Goal: Task Accomplishment & Management: Manage account settings

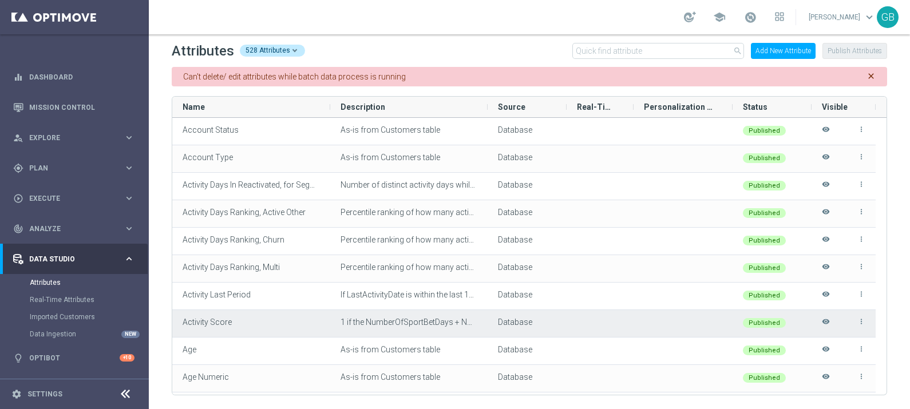
click at [472, 332] on div "1 if the NumberOfSportBetDays + NumberOfCasinoGameDays + NumberOfLotteryPurchas…" at bounding box center [408, 323] width 157 height 27
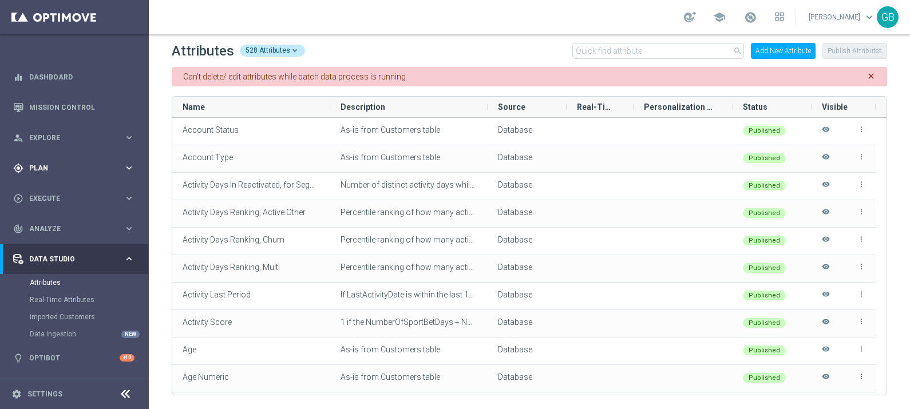
click at [53, 163] on div "gps_fixed Plan" at bounding box center [68, 168] width 111 height 10
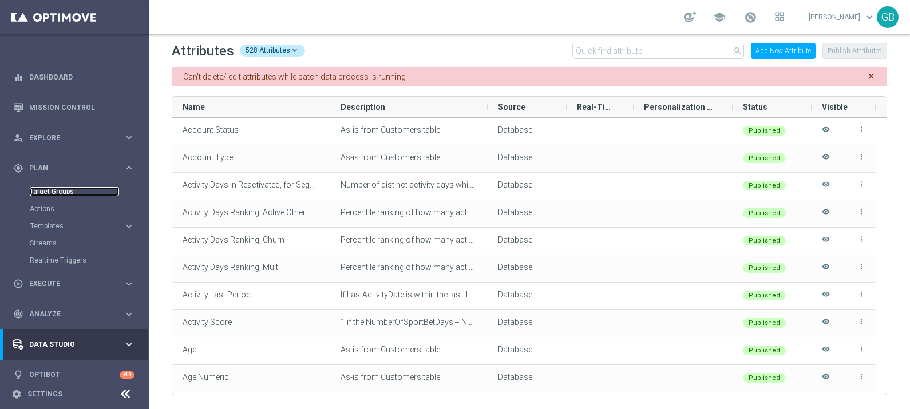
click at [66, 193] on link "Target Groups" at bounding box center [74, 191] width 89 height 9
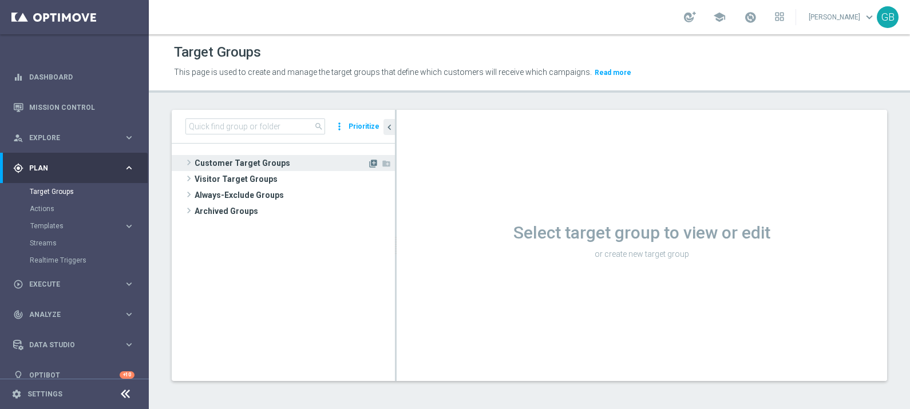
click at [372, 159] on icon "library_add" at bounding box center [373, 163] width 9 height 9
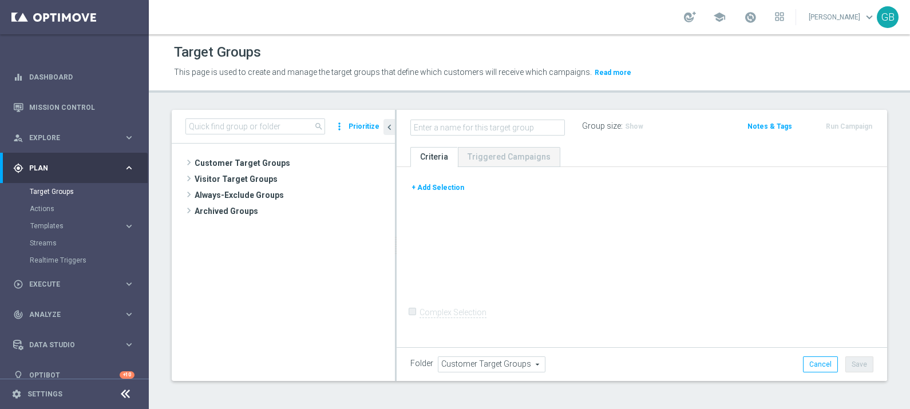
click at [451, 184] on button "+ Add Selection" at bounding box center [438, 187] width 55 height 13
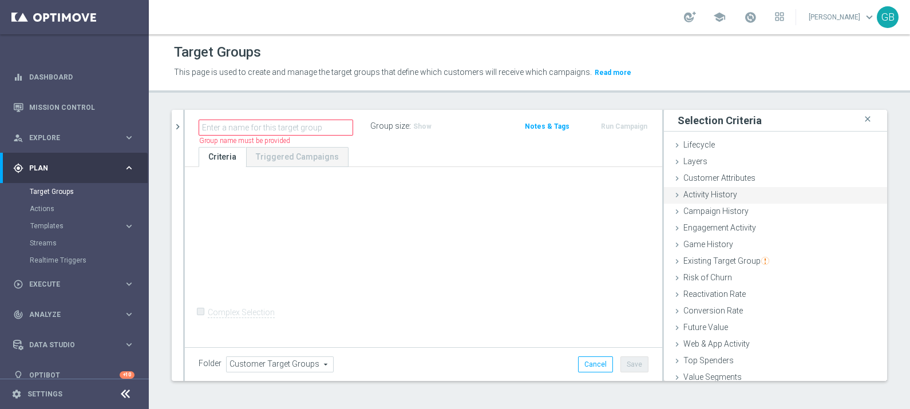
click at [717, 194] on span "Activity History" at bounding box center [711, 194] width 54 height 9
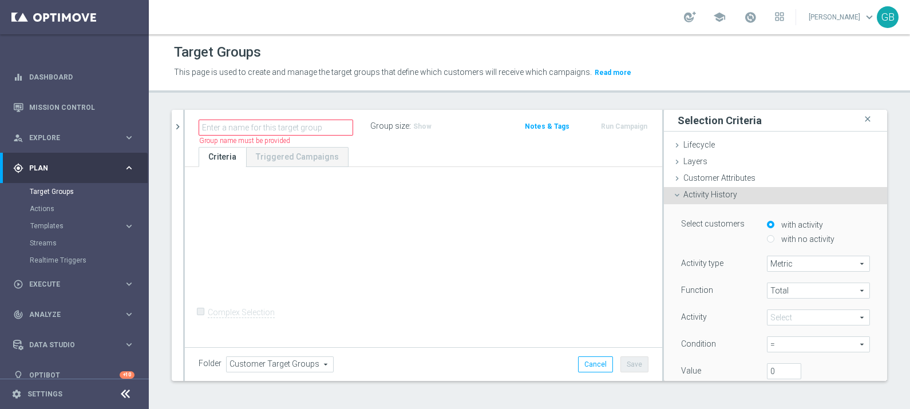
click at [782, 287] on span "Total" at bounding box center [819, 290] width 102 height 15
click at [790, 321] on span at bounding box center [819, 317] width 102 height 15
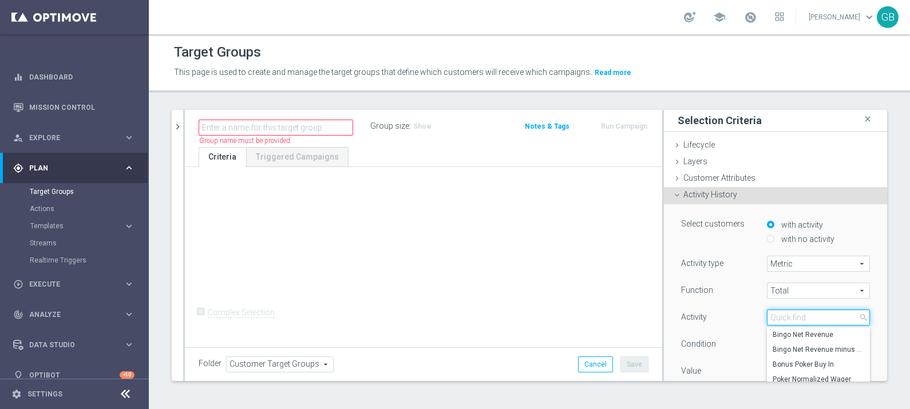
click at [790, 321] on input "search" at bounding box center [818, 318] width 103 height 16
type input "G"
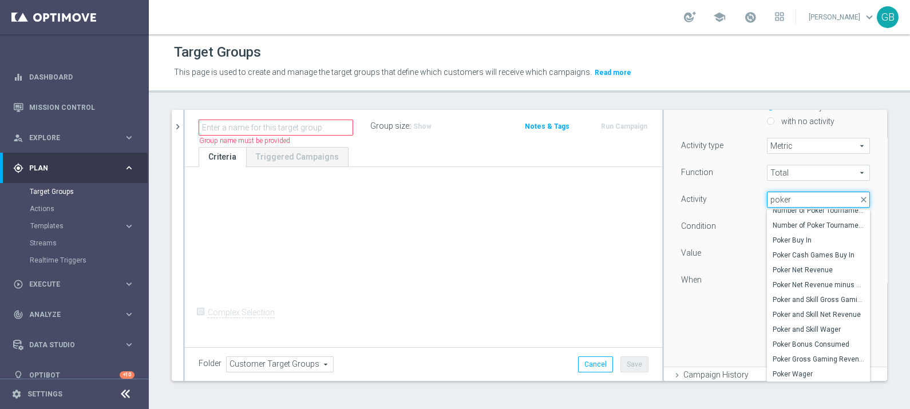
scroll to position [121, 0]
type input "p"
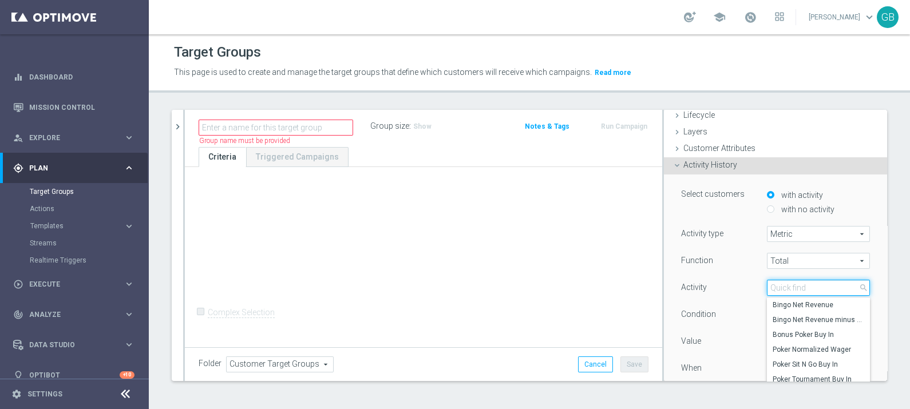
scroll to position [1, 0]
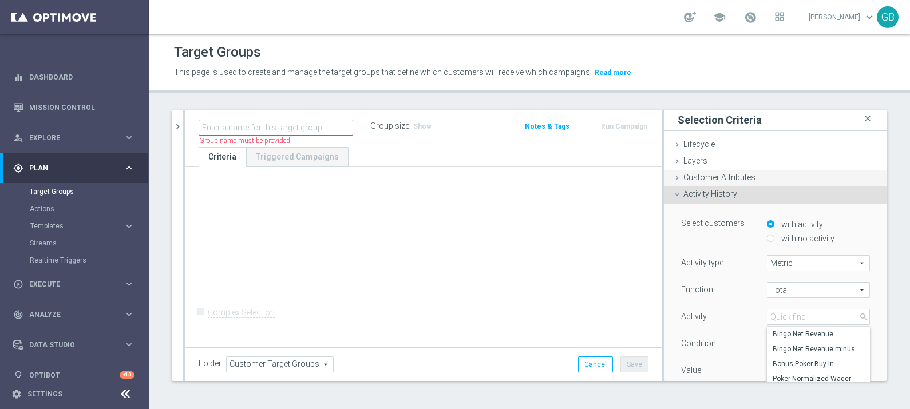
click at [761, 177] on div "Customer Attributes done" at bounding box center [775, 178] width 223 height 17
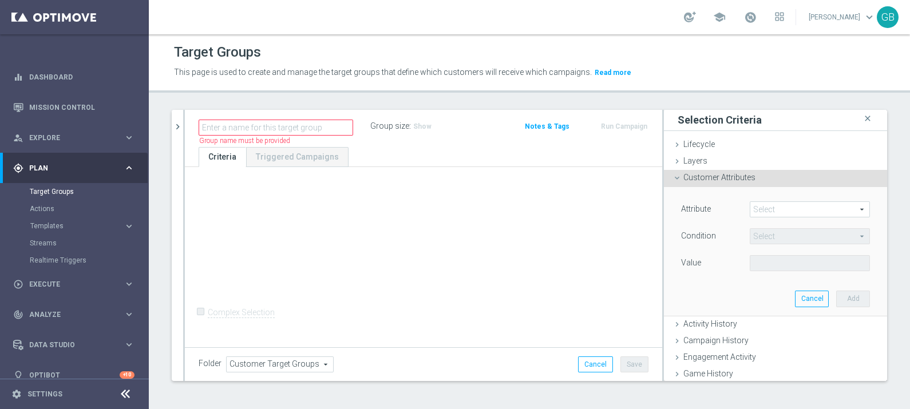
click at [798, 212] on span at bounding box center [810, 209] width 119 height 15
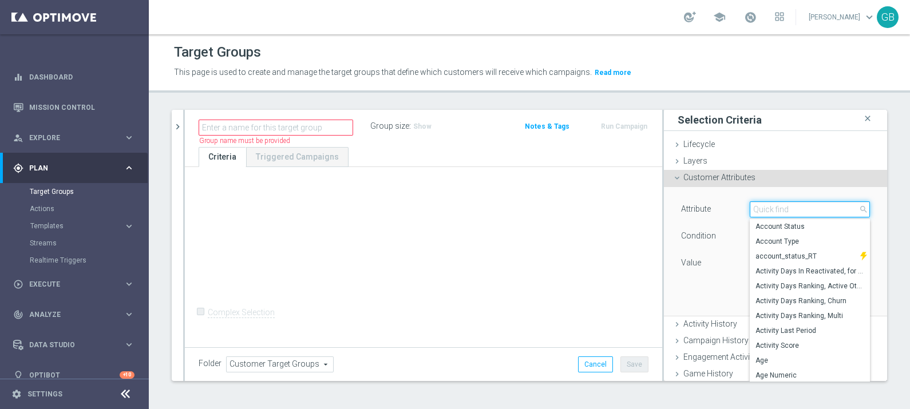
click at [798, 212] on input "search" at bounding box center [810, 210] width 120 height 16
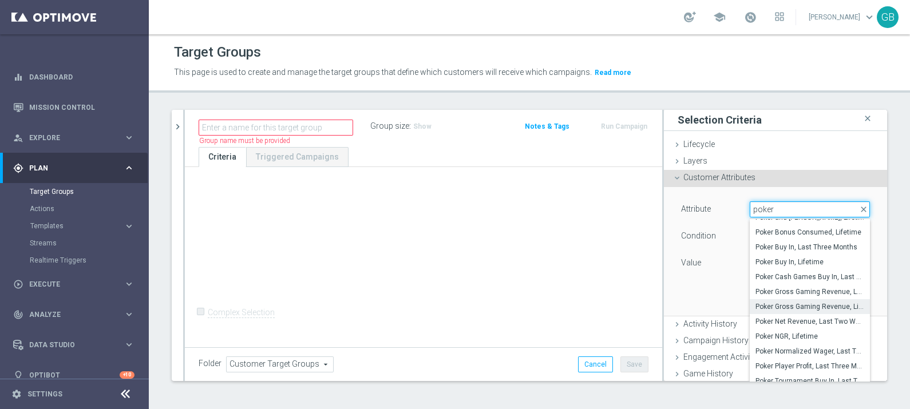
scroll to position [227, 0]
type input "poker"
click at [813, 301] on span "Poker Gross Gaming Revenue, Lifetime" at bounding box center [810, 303] width 109 height 9
type input "Poker Gross Gaming Revenue, Lifetime"
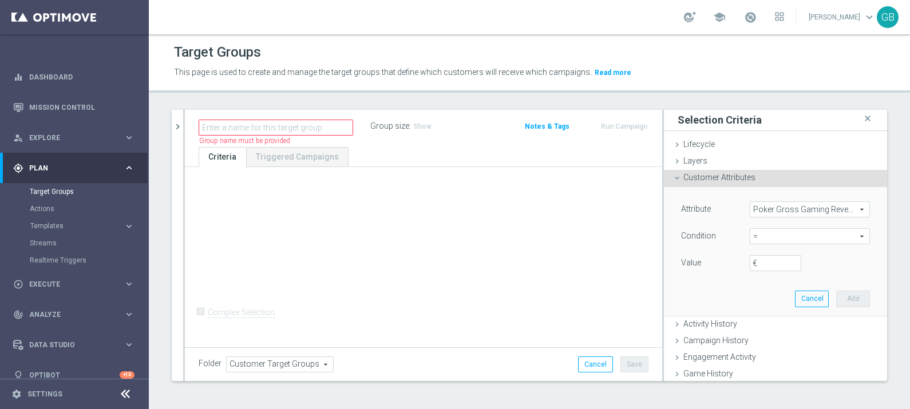
scroll to position [0, 0]
click at [795, 238] on span "=" at bounding box center [810, 236] width 119 height 15
click at [760, 310] on span ">" at bounding box center [810, 313] width 109 height 9
type input ">"
click at [754, 266] on input "€" at bounding box center [776, 263] width 52 height 16
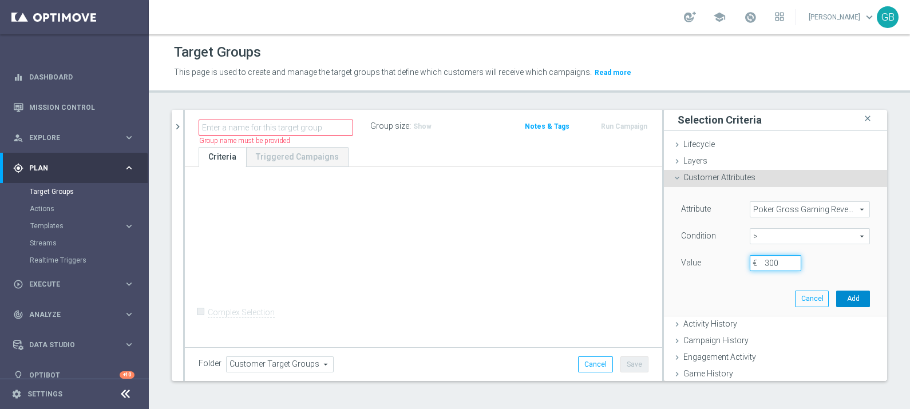
type input "300"
click at [837, 301] on button "Add" at bounding box center [854, 299] width 34 height 16
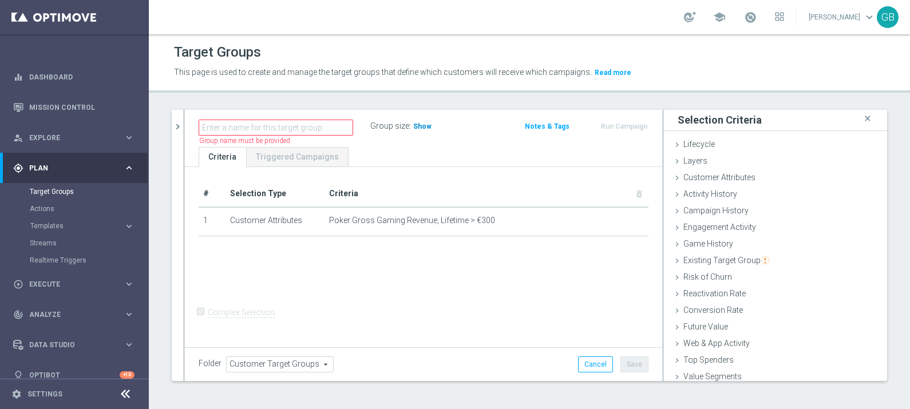
click at [416, 126] on span "Show" at bounding box center [422, 127] width 18 height 8
click at [429, 123] on span "16,435" at bounding box center [426, 128] width 24 height 11
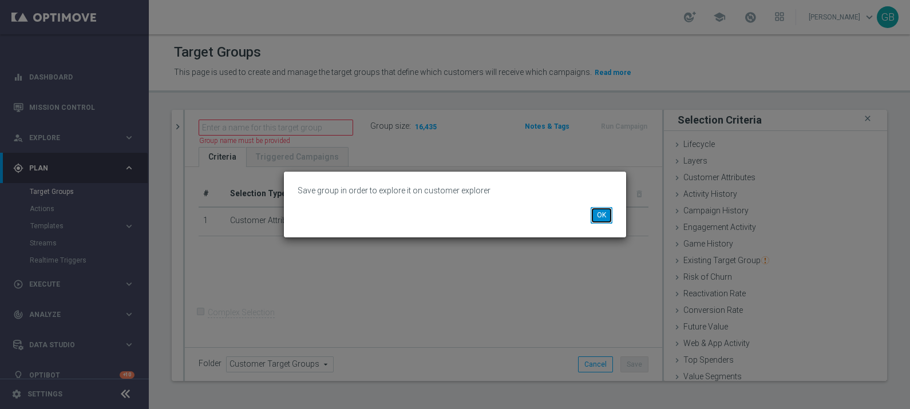
click at [604, 215] on button "OK" at bounding box center [602, 215] width 22 height 16
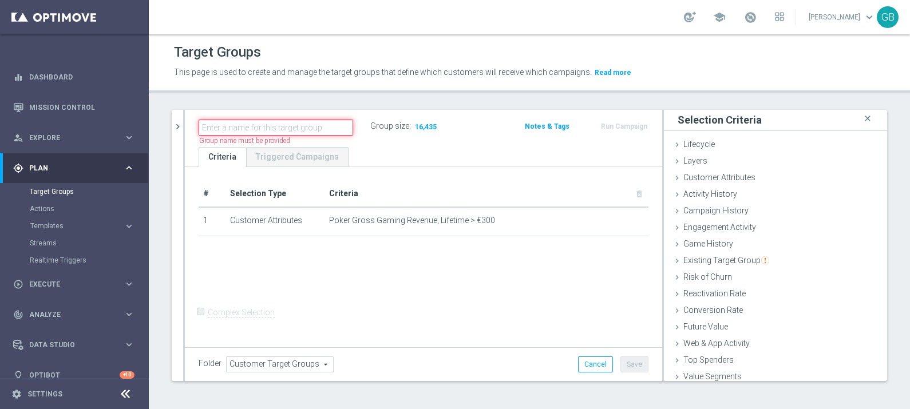
click at [291, 125] on input "text" at bounding box center [276, 128] width 155 height 16
click at [72, 141] on div "person_search Explore" at bounding box center [68, 138] width 111 height 10
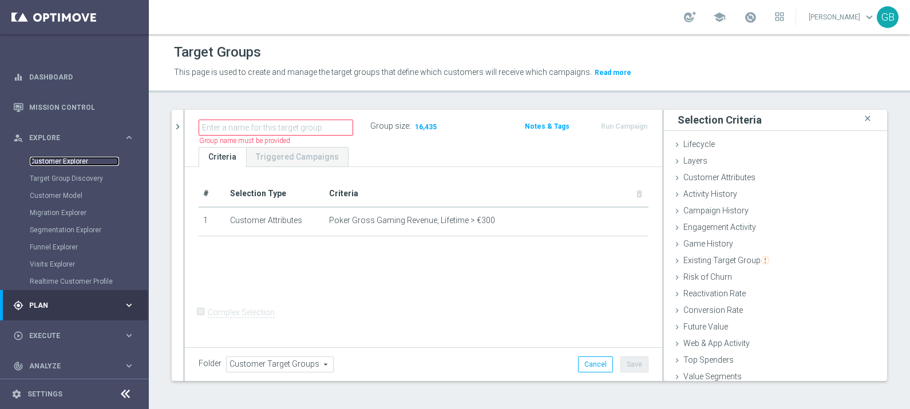
click at [74, 160] on link "Customer Explorer" at bounding box center [74, 161] width 89 height 9
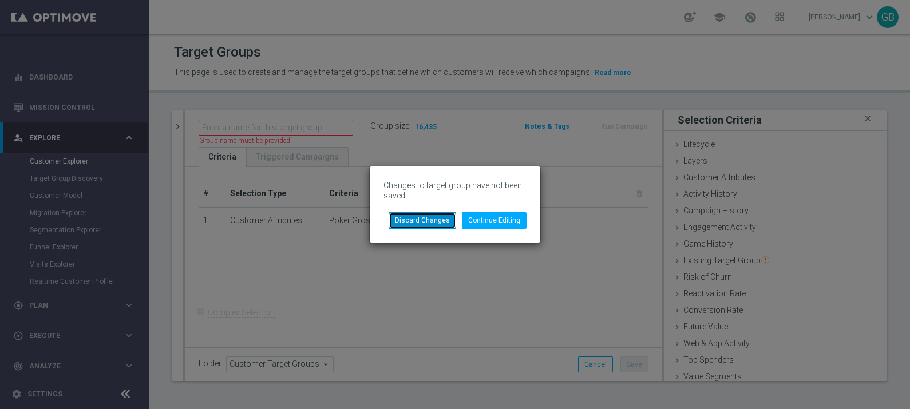
click at [444, 215] on button "Discard Changes" at bounding box center [423, 220] width 68 height 16
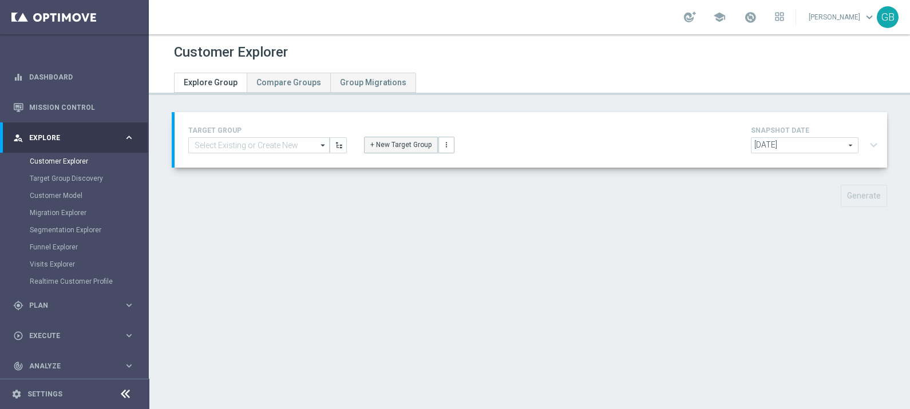
click at [407, 144] on button "+ New Target Group" at bounding box center [401, 145] width 74 height 16
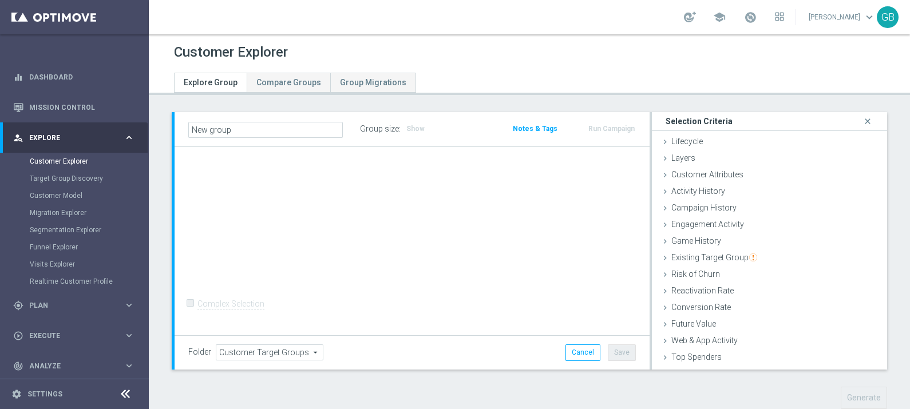
click at [431, 244] on div "+ Add Selection Complex Selection Invalid Expression" at bounding box center [412, 241] width 475 height 189
click at [698, 180] on div "Customer Attributes done" at bounding box center [769, 175] width 235 height 17
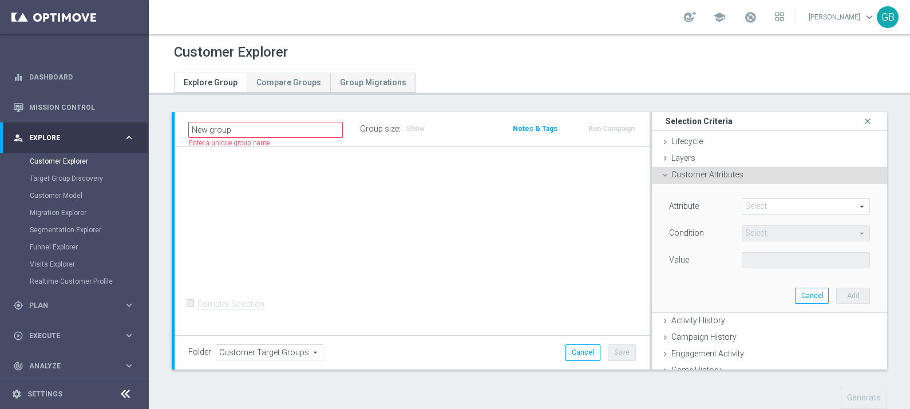
click at [752, 211] on span at bounding box center [806, 206] width 127 height 15
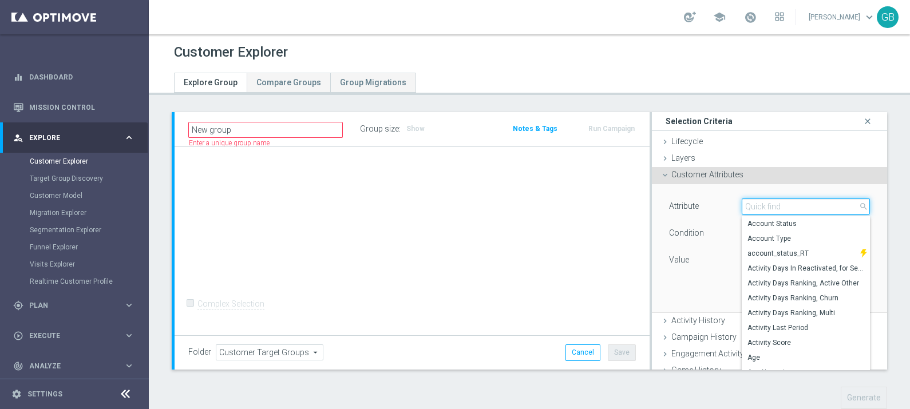
click at [752, 211] on input "search" at bounding box center [806, 207] width 128 height 16
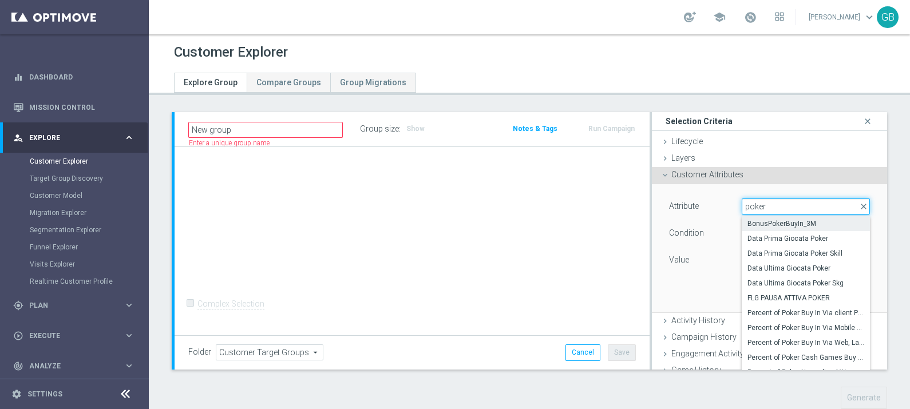
type input "poker"
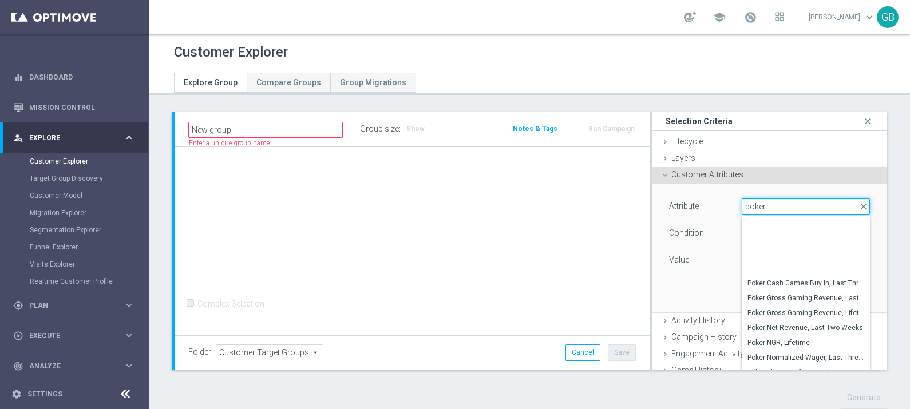
scroll to position [278, 0]
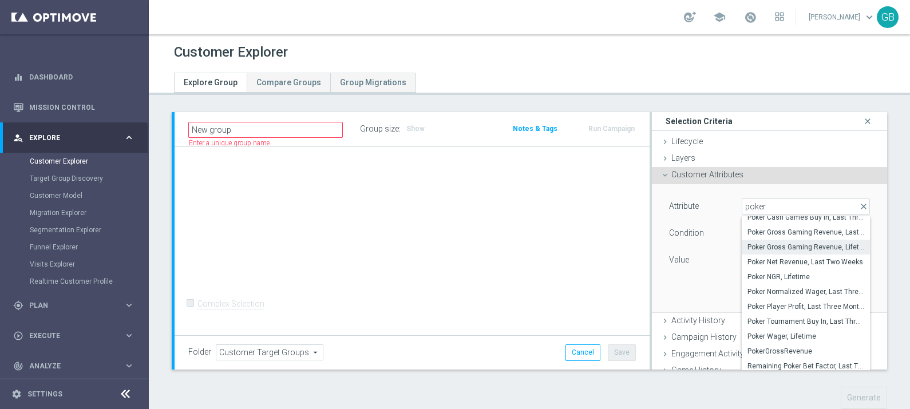
click at [810, 243] on span "Poker Gross Gaming Revenue, Lifetime" at bounding box center [806, 247] width 117 height 9
type input "Poker Gross Gaming Revenue, Lifetime"
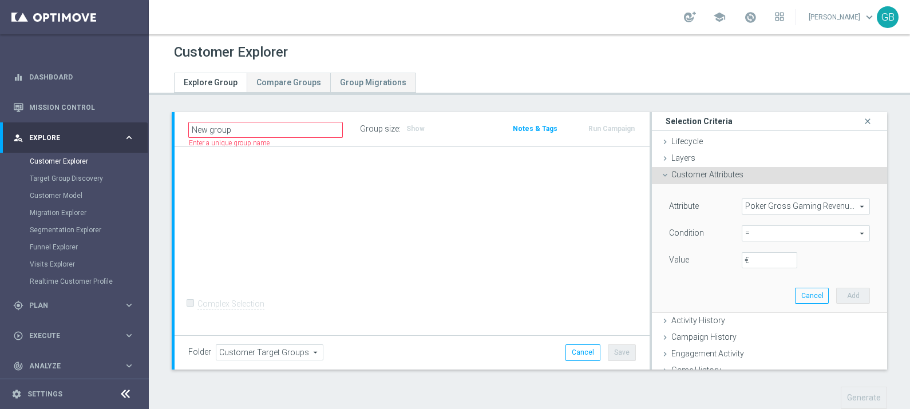
click at [762, 223] on div "Attribute Poker Gross Gaming Revenue, Lifetime Poker Gross Gaming Revenue, Life…" at bounding box center [769, 235] width 201 height 72
click at [773, 243] on div "Condition = = arrow_drop_down search" at bounding box center [770, 235] width 218 height 18
click at [764, 238] on span "=" at bounding box center [806, 233] width 127 height 15
click at [749, 309] on span ">" at bounding box center [806, 310] width 117 height 9
type input ">"
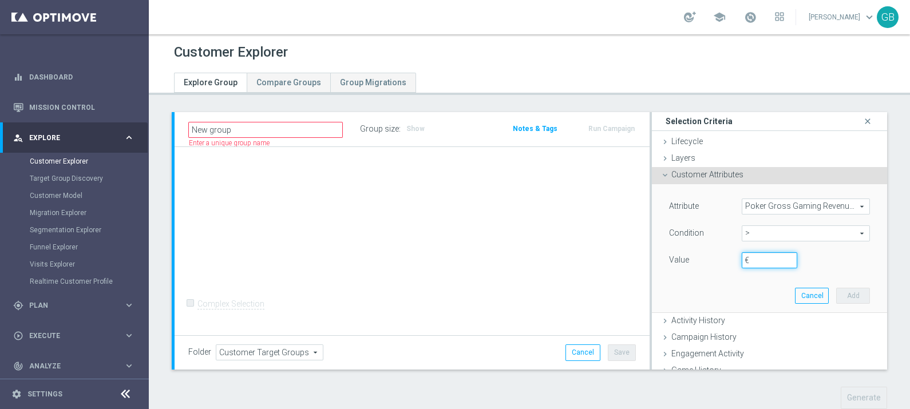
click at [750, 262] on input "€" at bounding box center [770, 260] width 56 height 16
type input "300"
click at [837, 295] on button "Add" at bounding box center [854, 296] width 34 height 16
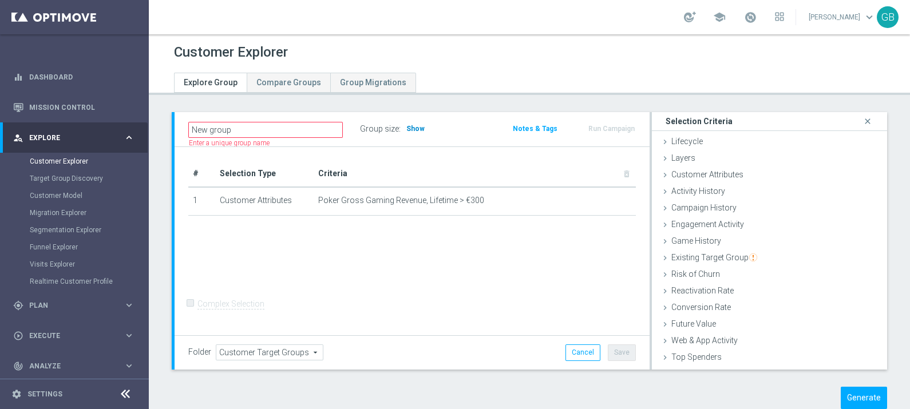
click at [416, 129] on span "Show" at bounding box center [416, 129] width 18 height 8
click at [858, 397] on button "Generate" at bounding box center [864, 398] width 46 height 22
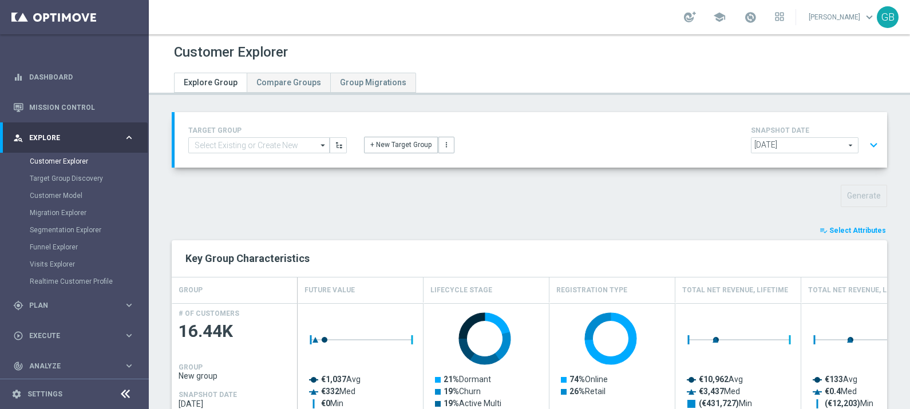
scroll to position [131, 0]
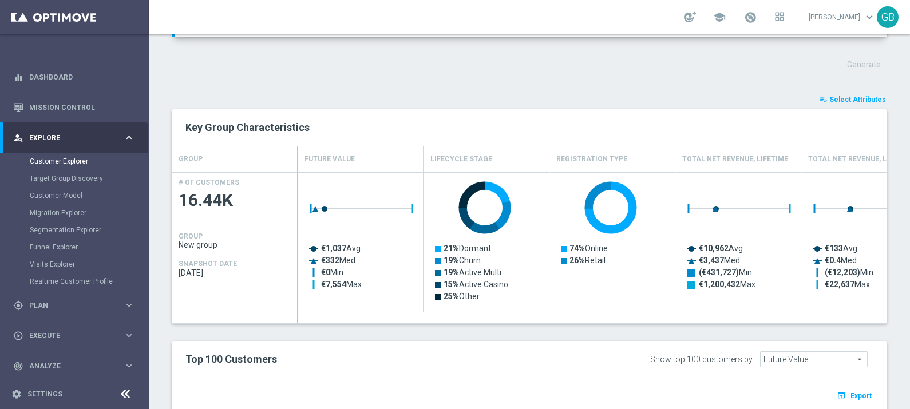
click at [852, 96] on span "Select Attributes" at bounding box center [858, 100] width 57 height 8
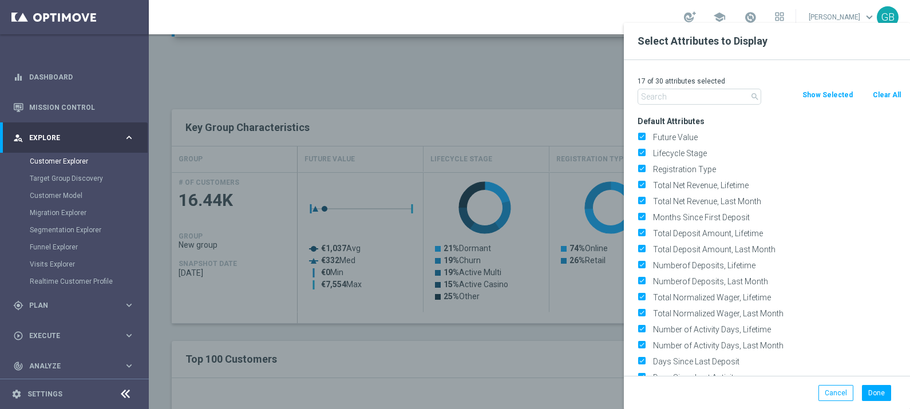
click at [891, 90] on button "Clear All" at bounding box center [887, 95] width 30 height 13
checkbox input "false"
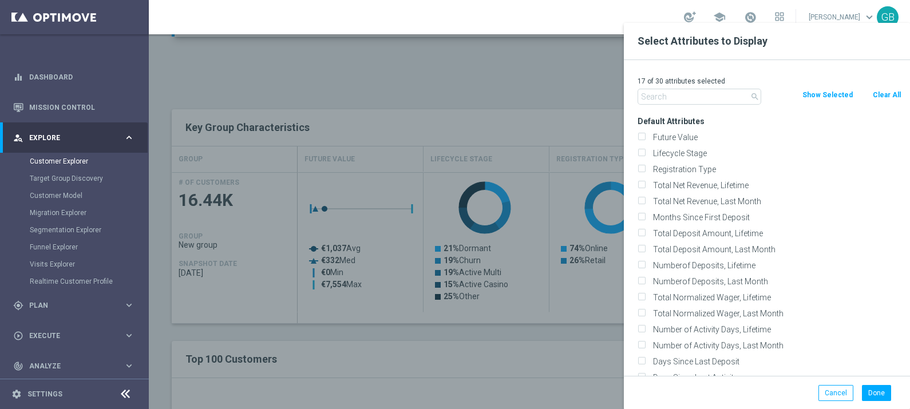
checkbox input "false"
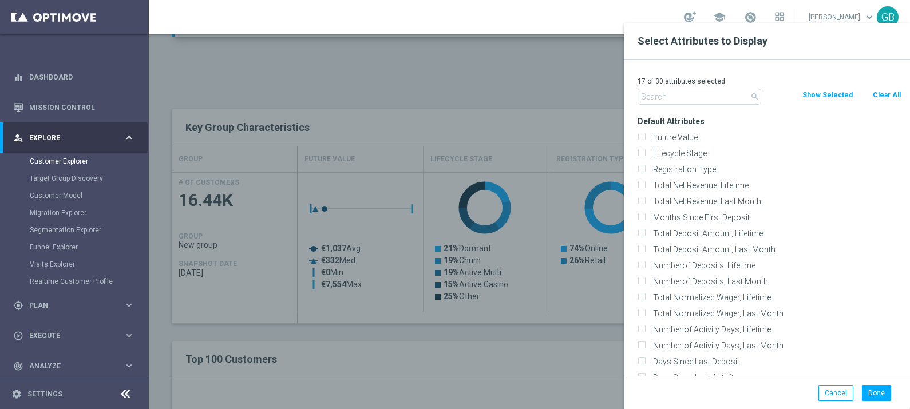
checkbox input "false"
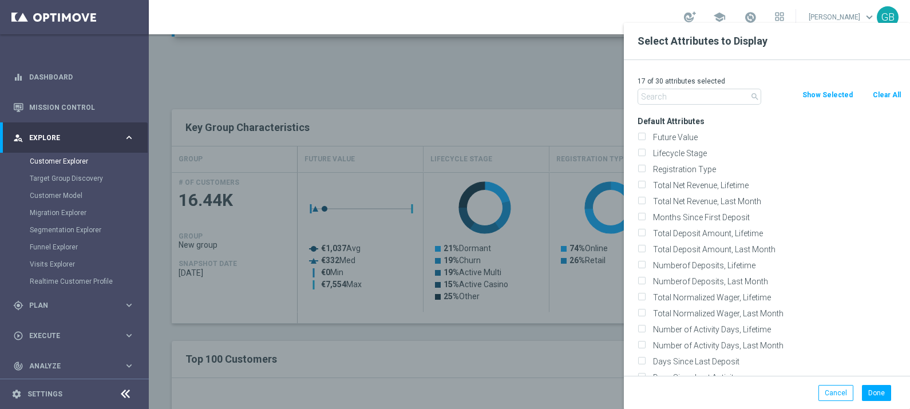
checkbox input "false"
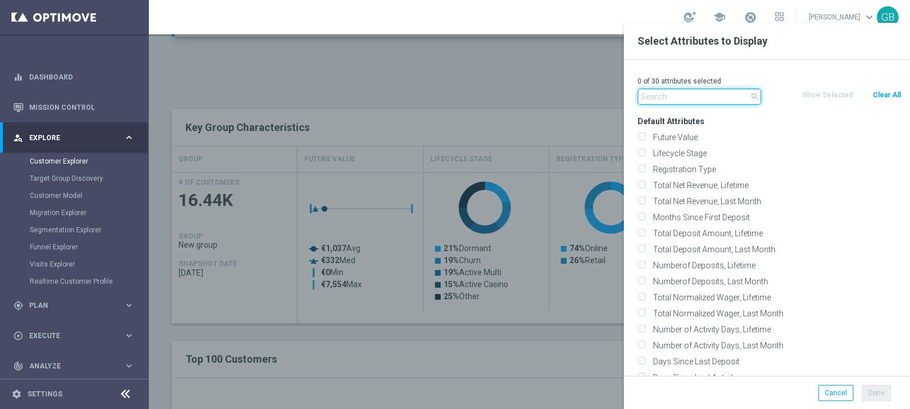
click at [732, 100] on input "text" at bounding box center [700, 97] width 124 height 16
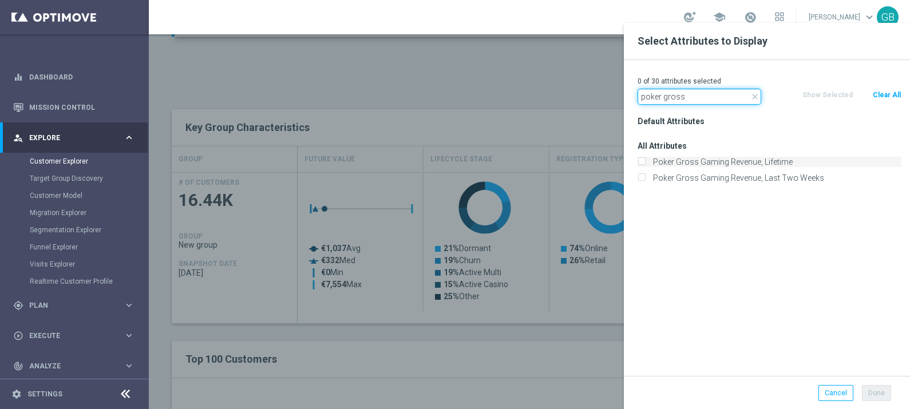
type input "poker gross"
click at [767, 162] on label "Poker Gross Gaming Revenue, Lifetime" at bounding box center [775, 162] width 252 height 10
click at [645, 162] on input "Poker Gross Gaming Revenue, Lifetime" at bounding box center [641, 163] width 7 height 7
checkbox input "true"
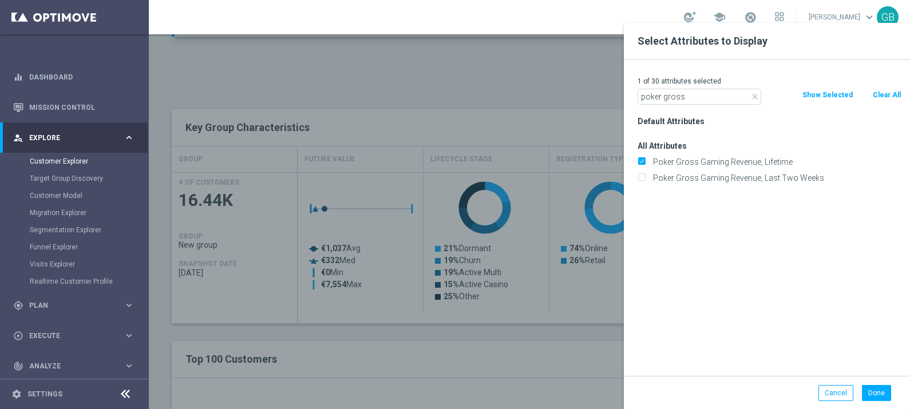
click at [768, 172] on div "Poker Gross Gaming Revenue, Last Two Weeks" at bounding box center [769, 178] width 281 height 16
click at [768, 174] on label "Poker Gross Gaming Revenue, Last Two Weeks" at bounding box center [775, 178] width 252 height 10
click at [645, 176] on input "Poker Gross Gaming Revenue, Last Two Weeks" at bounding box center [641, 179] width 7 height 7
checkbox input "true"
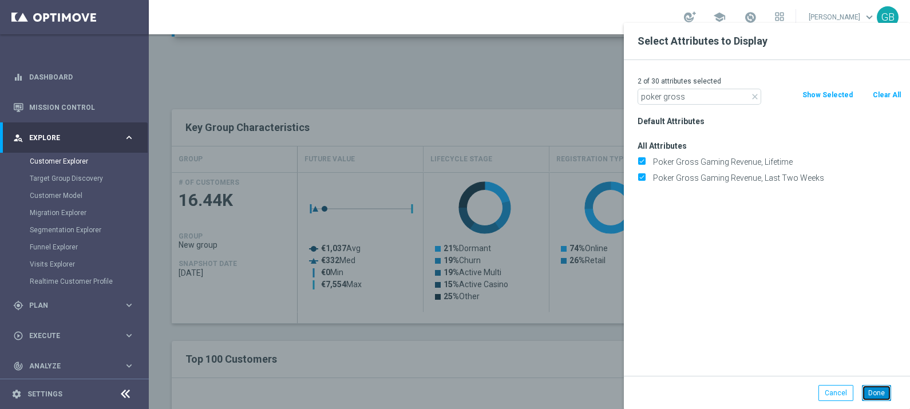
click at [879, 393] on button "Done" at bounding box center [876, 393] width 29 height 16
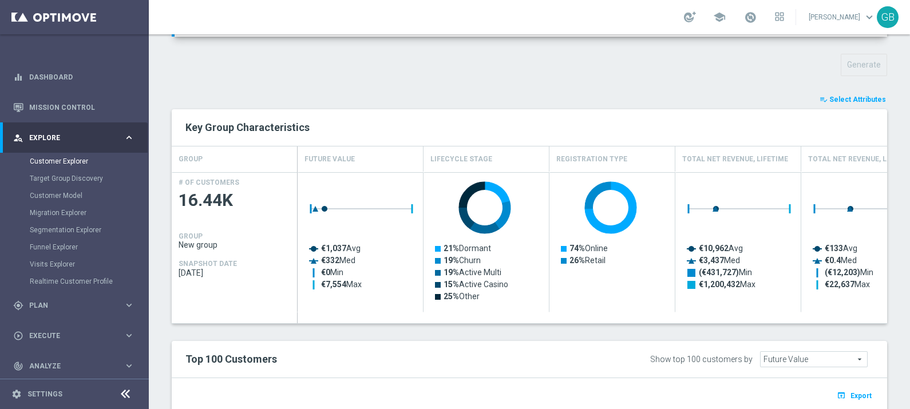
type input "Search"
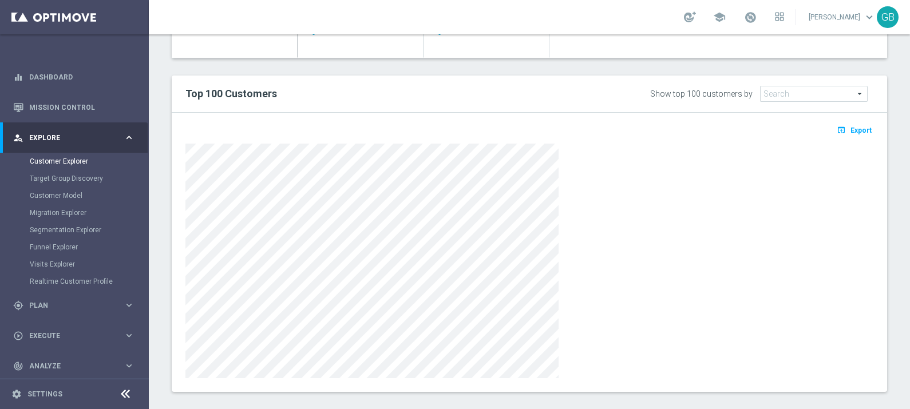
scroll to position [0, 0]
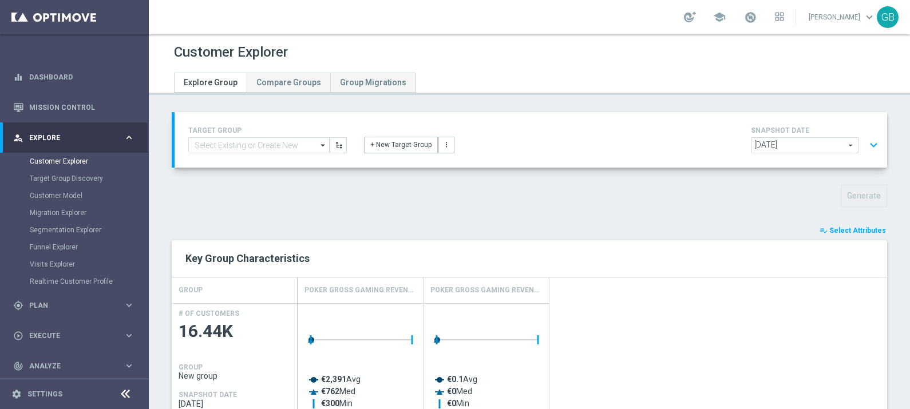
click at [866, 141] on button "expand_more" at bounding box center [874, 146] width 17 height 22
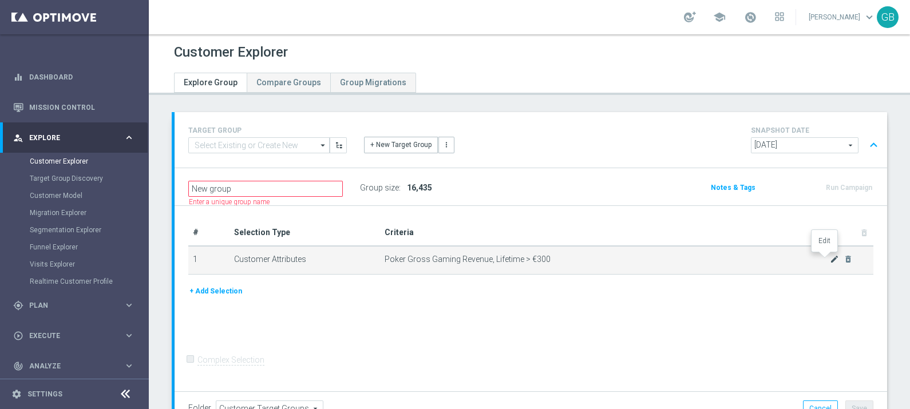
click at [830, 258] on icon "mode_edit" at bounding box center [834, 259] width 9 height 9
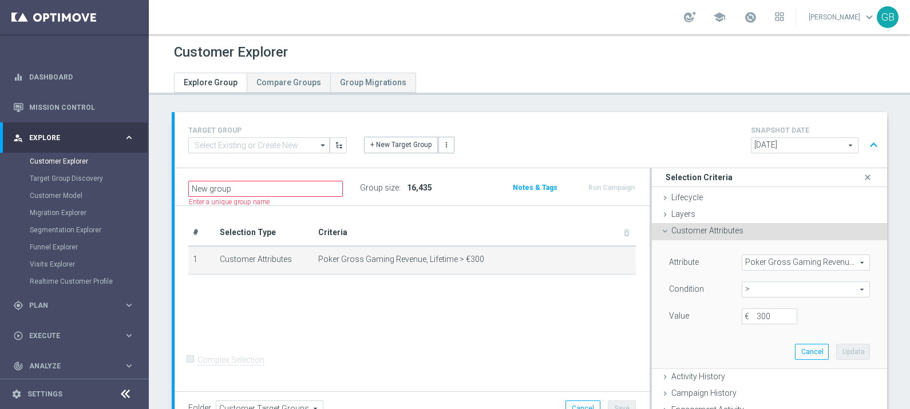
click at [782, 261] on span "Poker Gross Gaming Revenue, Lifetime" at bounding box center [806, 262] width 127 height 15
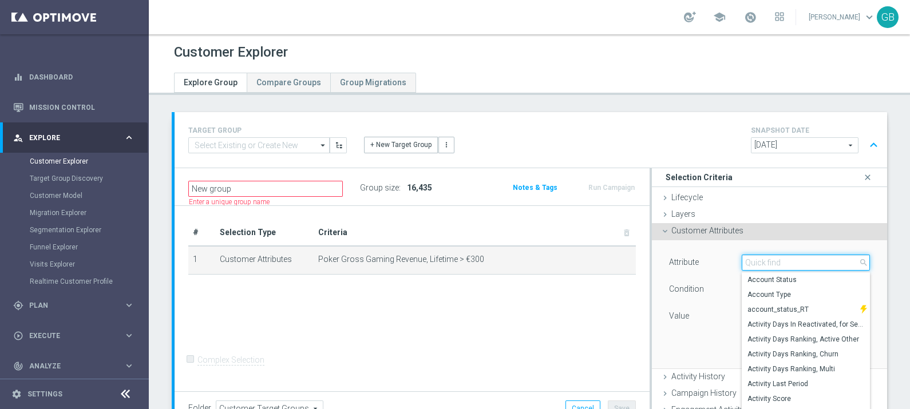
click at [782, 261] on input "search" at bounding box center [806, 263] width 128 height 16
type input "custom"
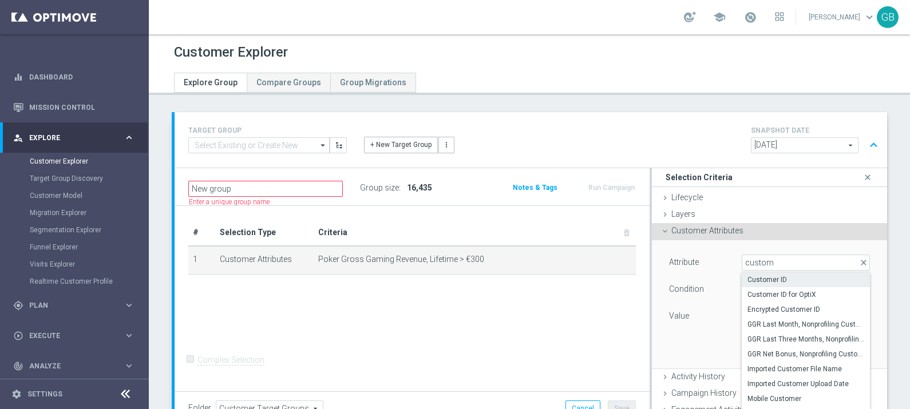
click at [778, 279] on span "Customer ID" at bounding box center [806, 279] width 117 height 9
type input "Customer ID"
type input "="
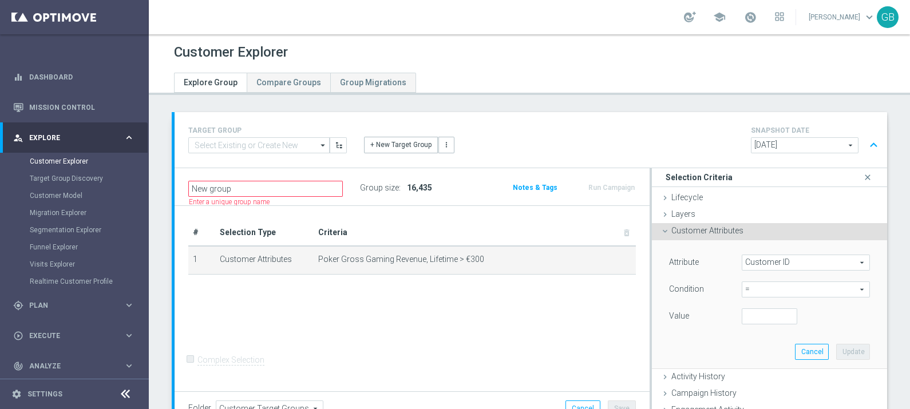
click at [857, 69] on div at bounding box center [529, 74] width 728 height 21
click at [744, 318] on input "number" at bounding box center [770, 317] width 56 height 16
paste input "2833983"
type input "2833983"
click at [841, 354] on button "Update" at bounding box center [854, 352] width 34 height 16
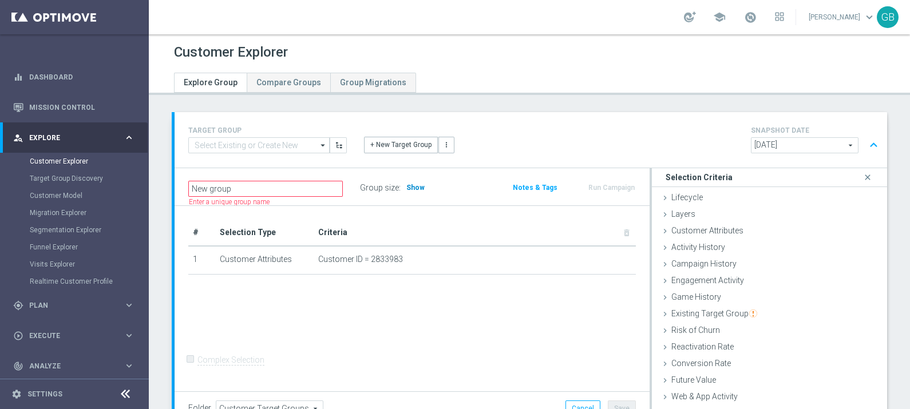
click at [409, 187] on span "Show" at bounding box center [416, 188] width 18 height 8
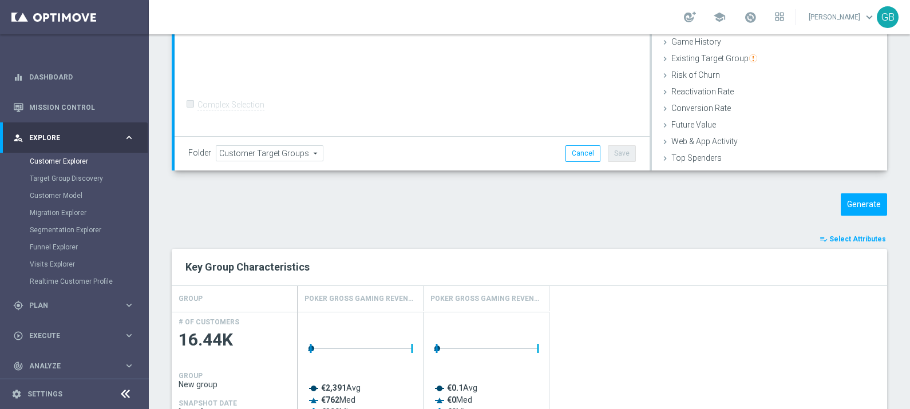
scroll to position [254, 0]
click at [846, 204] on button "Generate" at bounding box center [864, 206] width 46 height 22
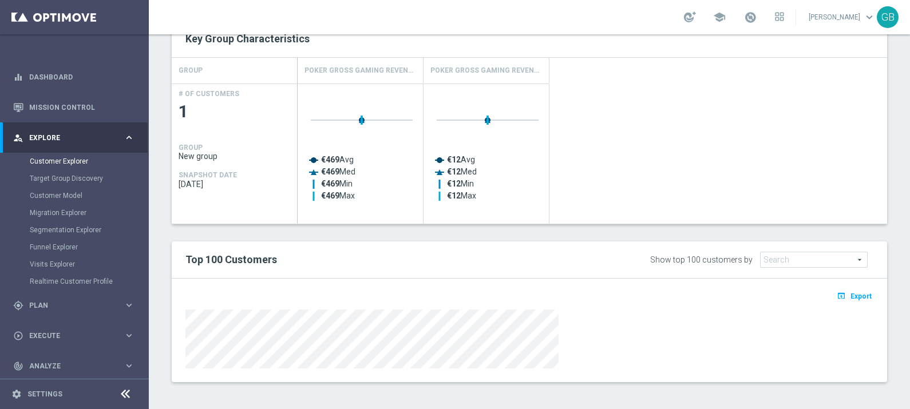
scroll to position [0, 0]
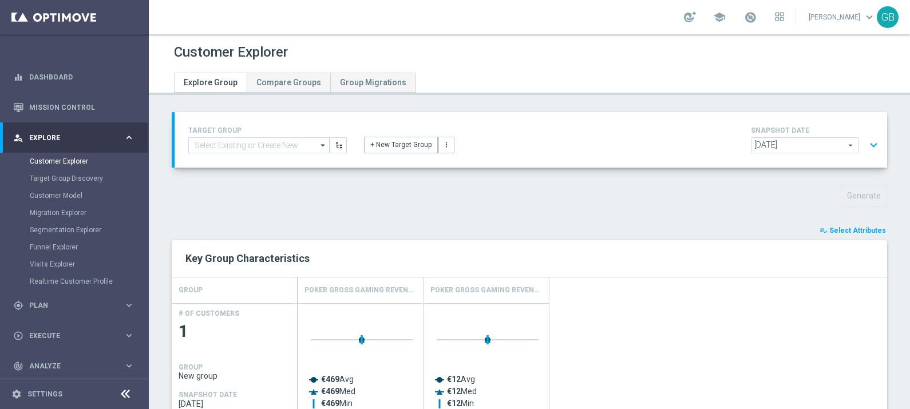
click at [866, 143] on button "expand_more" at bounding box center [874, 146] width 17 height 22
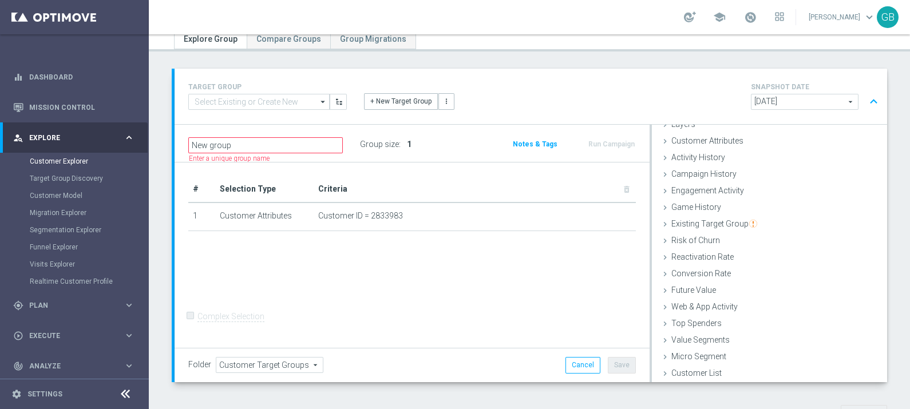
scroll to position [484, 0]
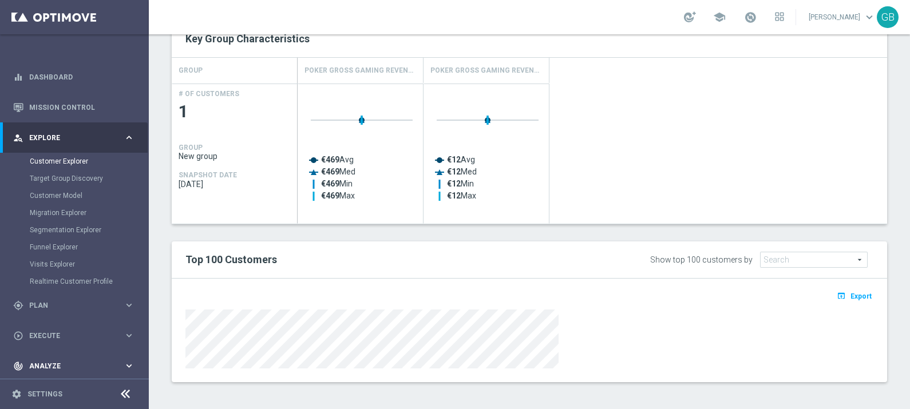
click at [82, 354] on div "track_changes Analyze keyboard_arrow_right" at bounding box center [74, 366] width 148 height 30
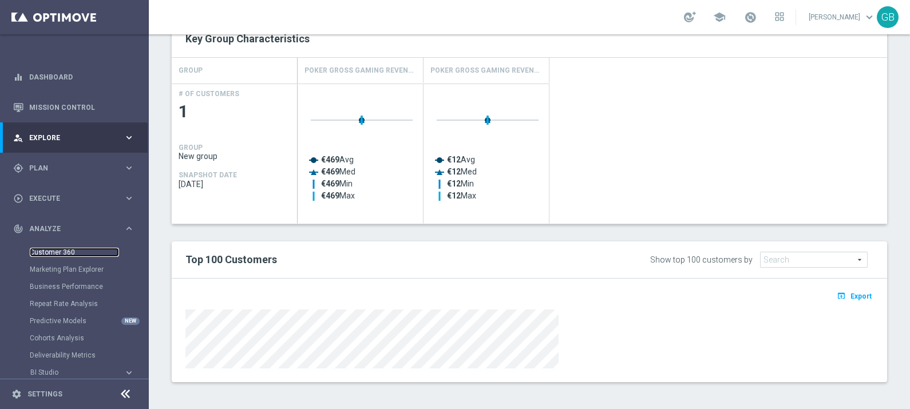
click at [62, 249] on link "Customer 360" at bounding box center [74, 252] width 89 height 9
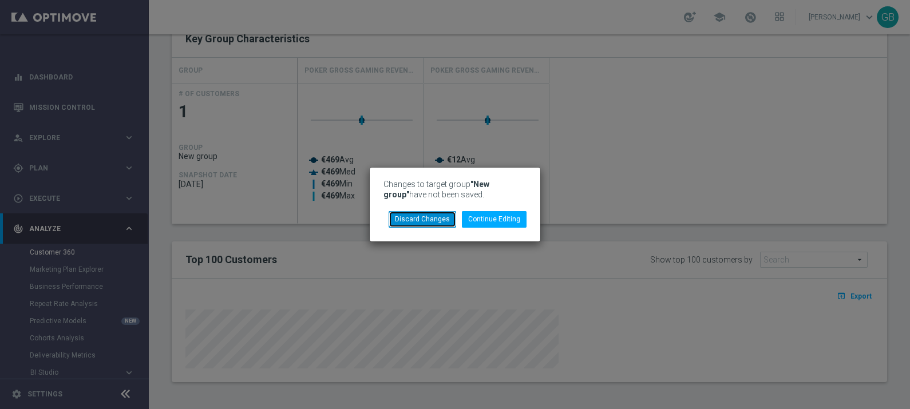
click at [439, 215] on button "Discard Changes" at bounding box center [423, 219] width 68 height 16
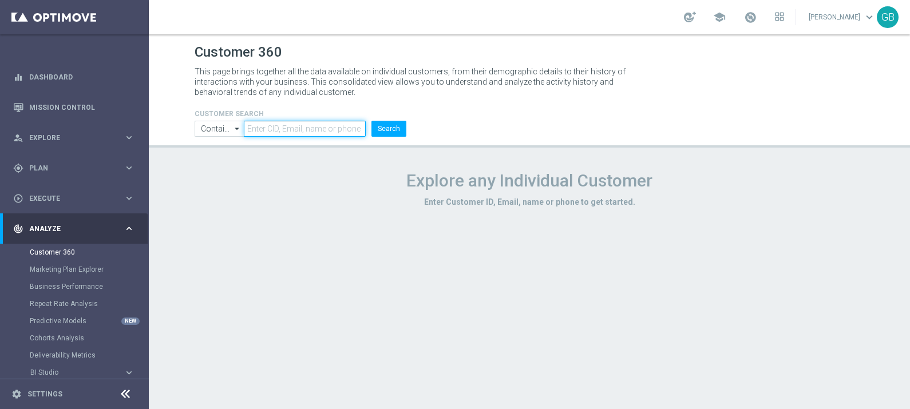
click at [294, 128] on input "text" at bounding box center [305, 129] width 122 height 16
click at [274, 124] on input "text" at bounding box center [305, 129] width 122 height 16
paste input "2833983"
type input "2833983"
click at [401, 126] on button "Search" at bounding box center [389, 129] width 35 height 16
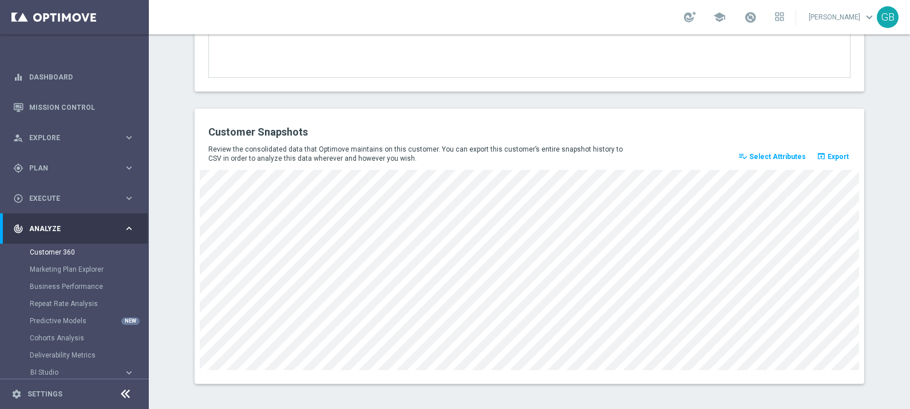
scroll to position [1576, 0]
click at [44, 163] on div "gps_fixed Plan" at bounding box center [68, 168] width 111 height 10
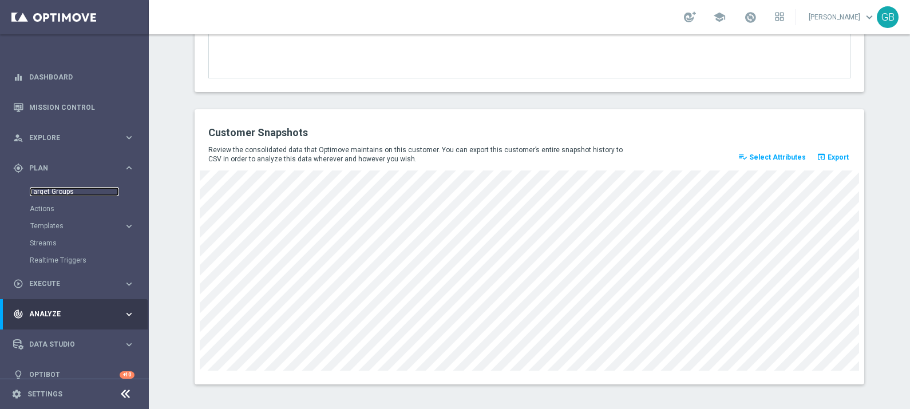
click at [53, 189] on link "Target Groups" at bounding box center [74, 191] width 89 height 9
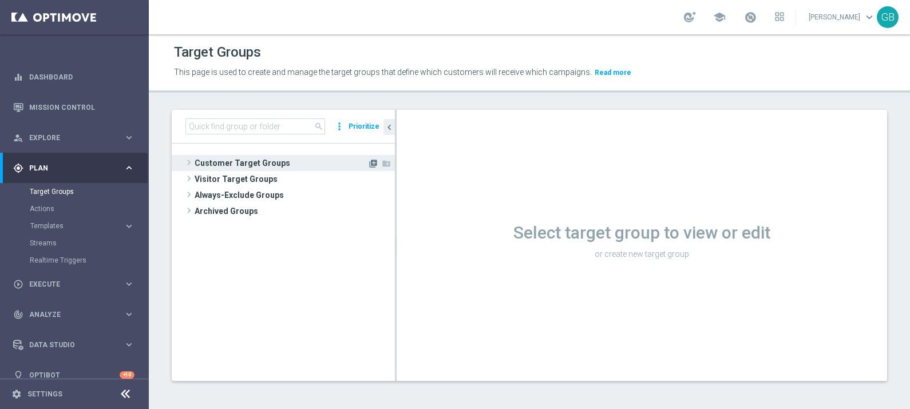
click at [373, 164] on icon "library_add" at bounding box center [373, 163] width 9 height 9
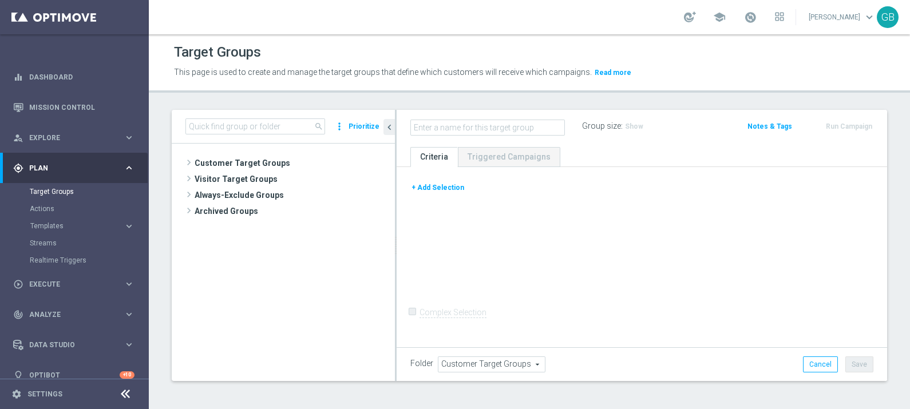
click at [452, 190] on button "+ Add Selection" at bounding box center [438, 187] width 55 height 13
click at [439, 188] on div "+ Add Selection" at bounding box center [642, 191] width 480 height 21
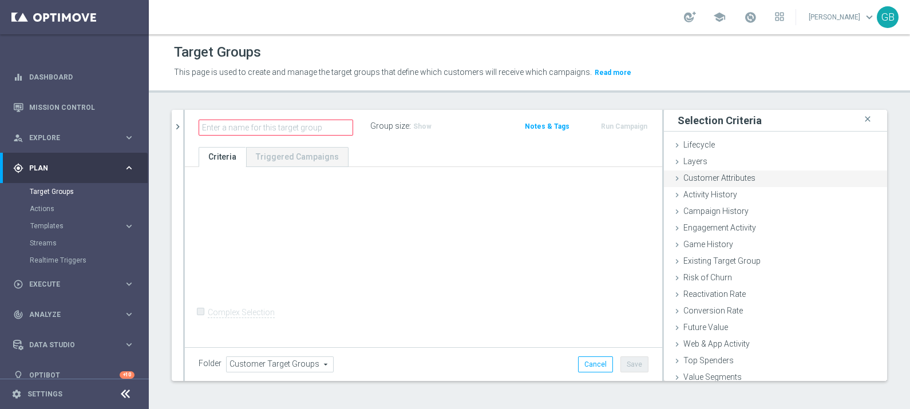
click at [720, 181] on span "Customer Attributes" at bounding box center [720, 177] width 72 height 9
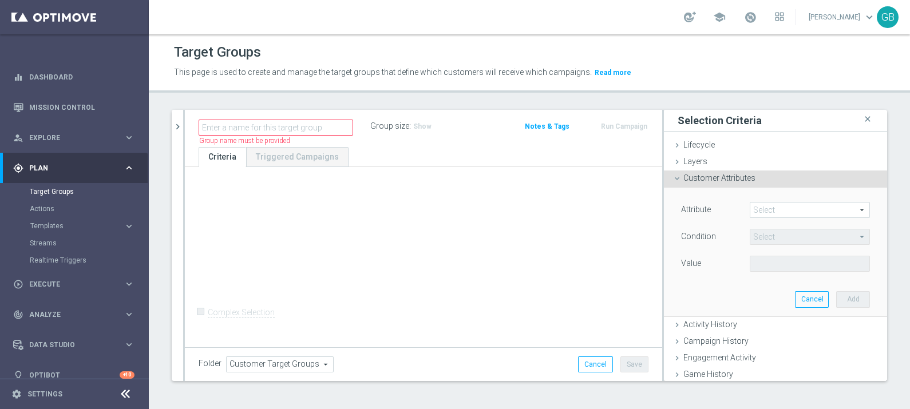
click at [767, 212] on span at bounding box center [810, 210] width 119 height 15
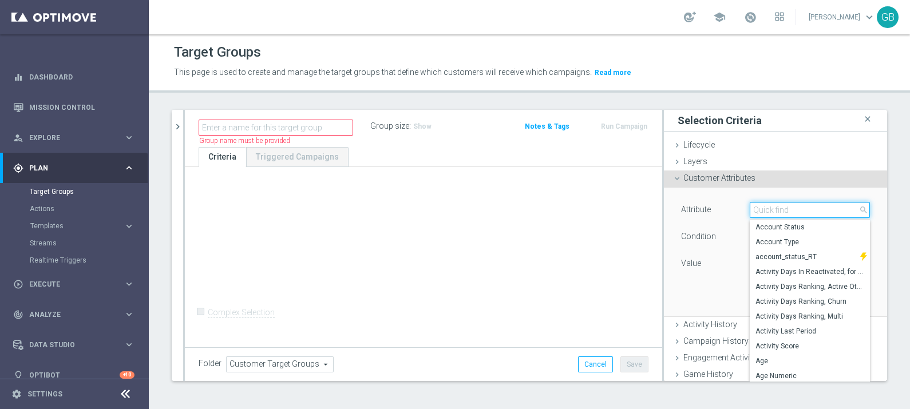
click at [767, 212] on input "search" at bounding box center [810, 210] width 120 height 16
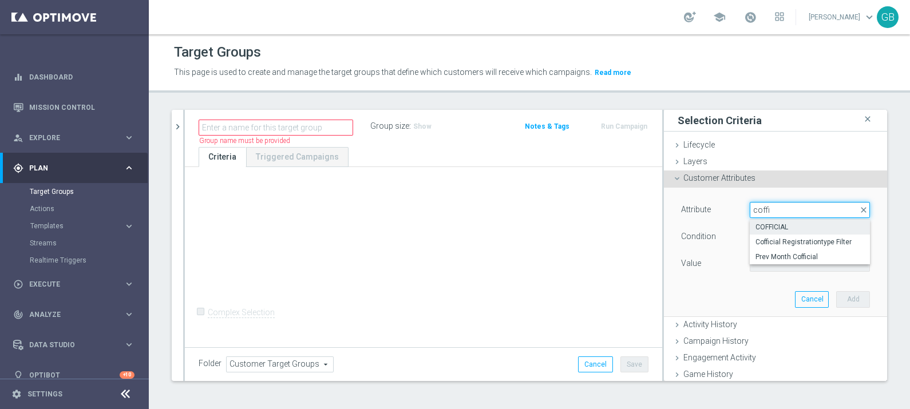
type input "coffi"
click at [773, 223] on span "COFFICIAL" at bounding box center [810, 227] width 109 height 9
type input "COFFICIAL"
type input "Equals"
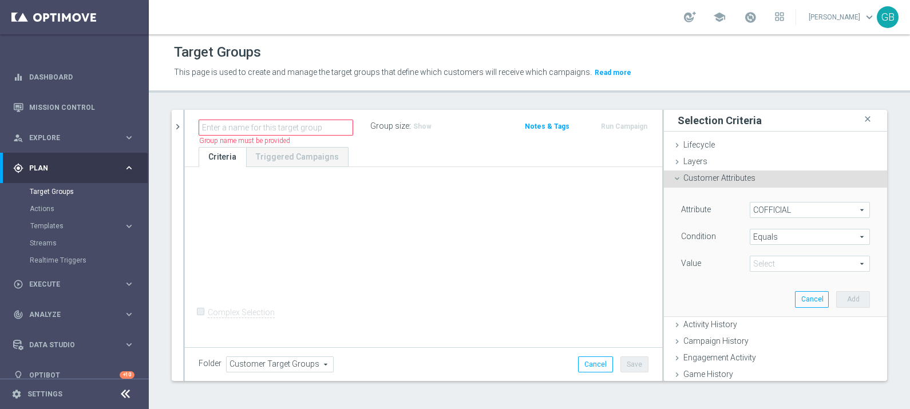
click at [783, 265] on span at bounding box center [810, 264] width 119 height 15
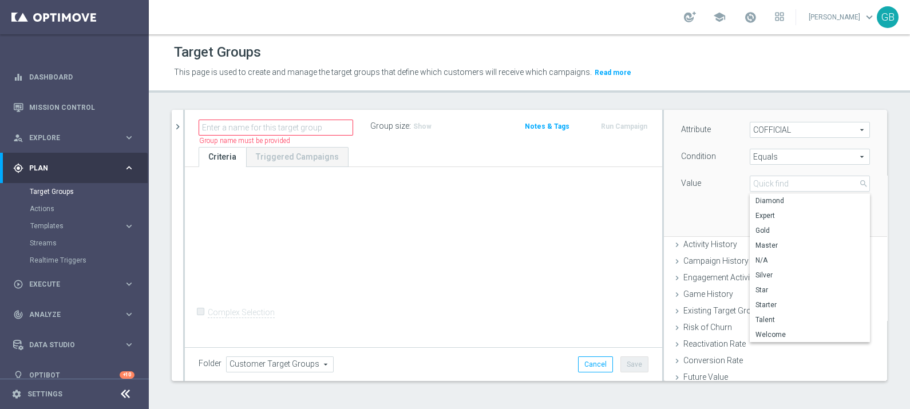
scroll to position [101, 0]
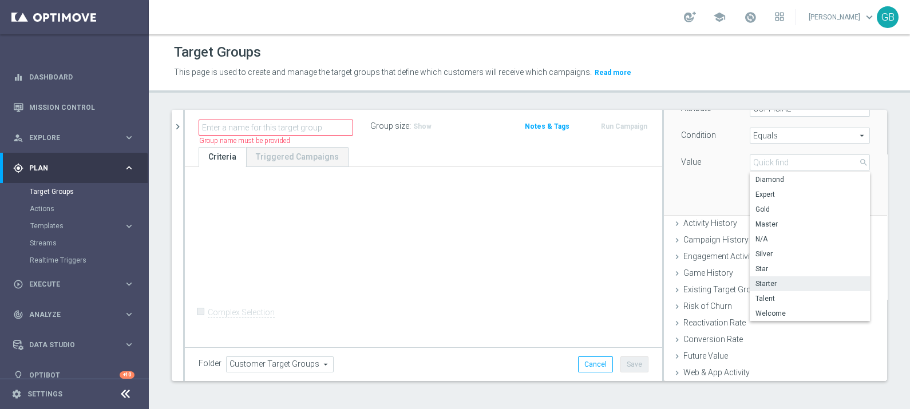
click at [766, 286] on span "Starter" at bounding box center [810, 283] width 109 height 9
type input "Starter"
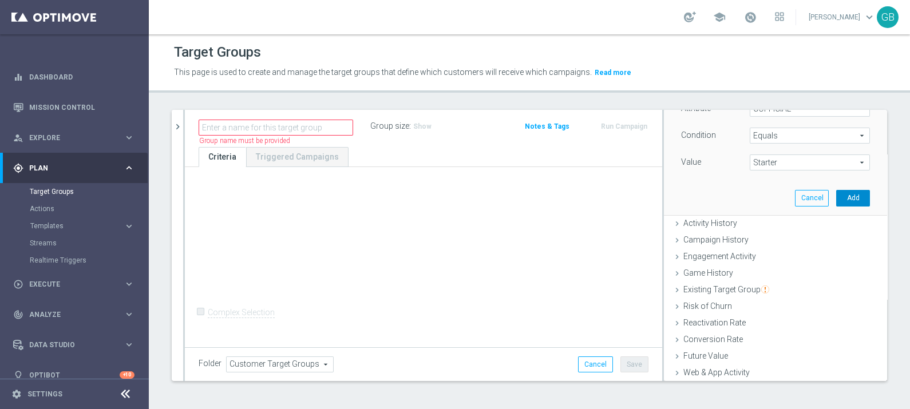
click at [837, 198] on button "Add" at bounding box center [854, 198] width 34 height 16
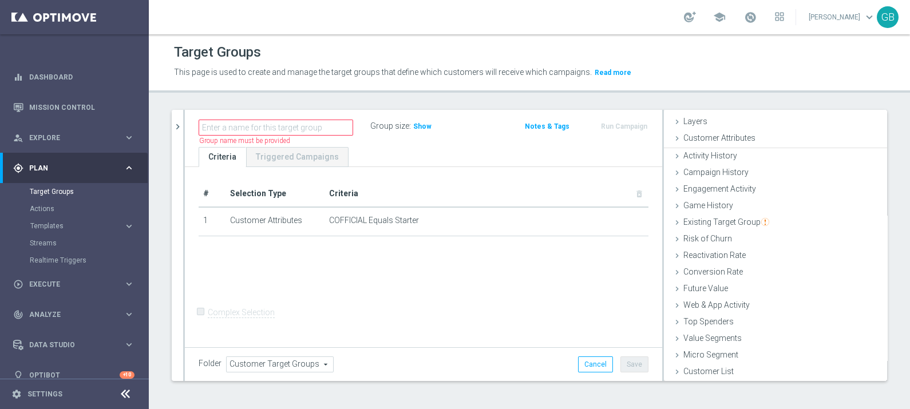
scroll to position [39, 0]
click at [425, 124] on span "Show" at bounding box center [422, 127] width 18 height 8
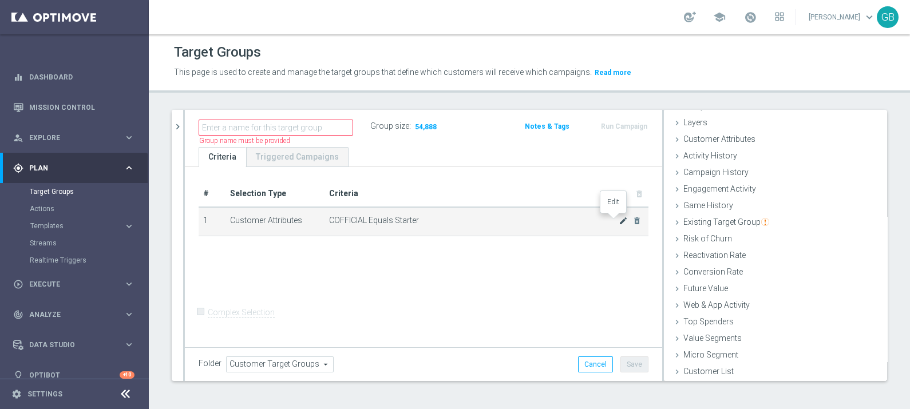
click at [619, 219] on icon "mode_edit" at bounding box center [623, 220] width 9 height 9
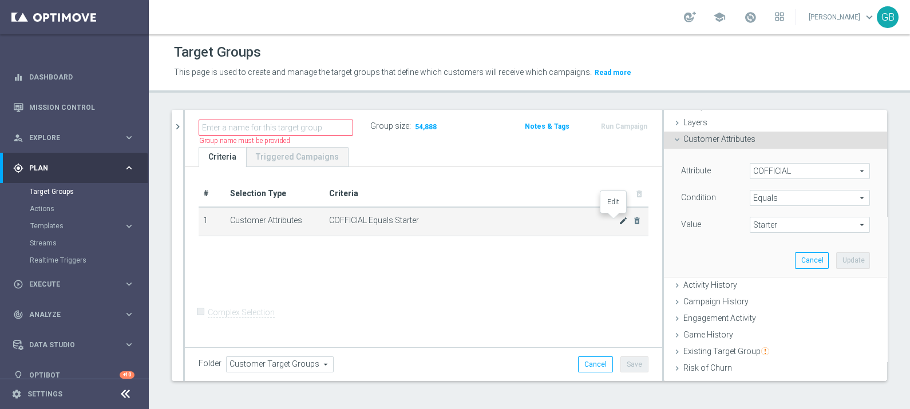
scroll to position [76, 0]
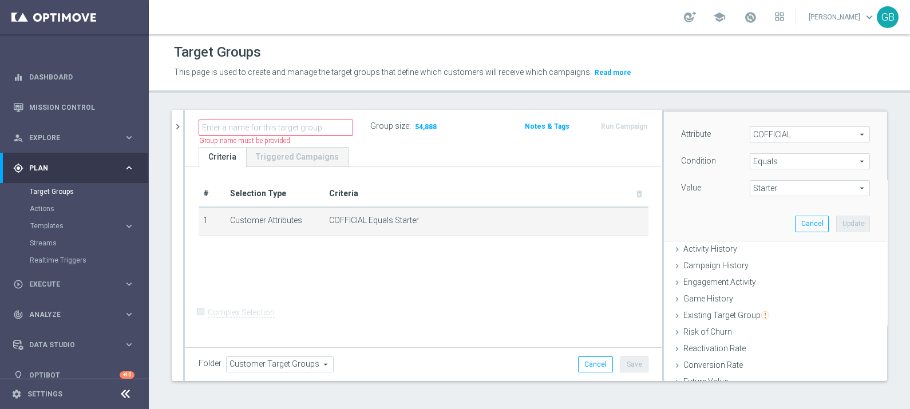
click at [789, 188] on span "Starter" at bounding box center [810, 188] width 119 height 15
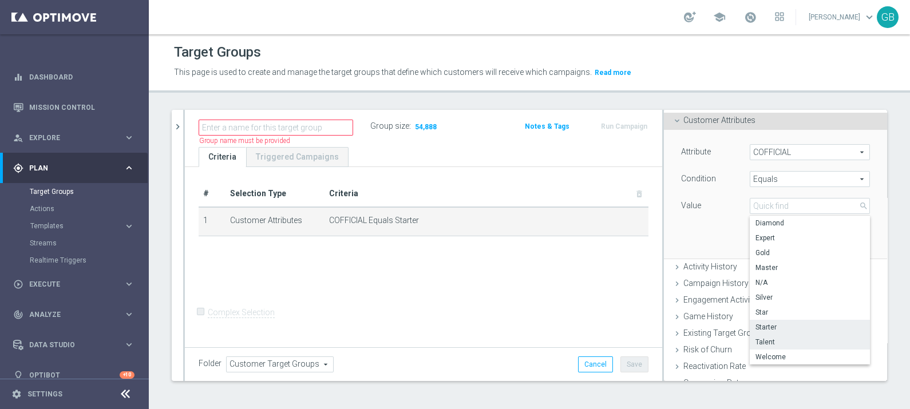
scroll to position [57, 0]
click at [770, 357] on span "Welcome" at bounding box center [810, 358] width 109 height 9
type input "Welcome"
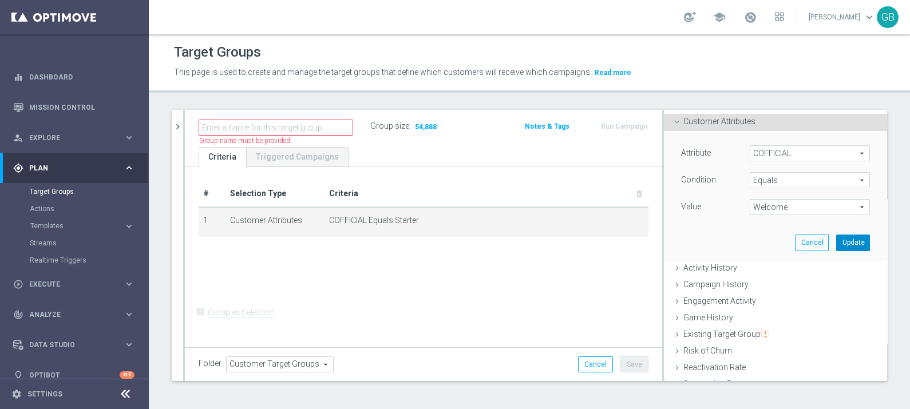
click at [837, 239] on button "Update" at bounding box center [854, 243] width 34 height 16
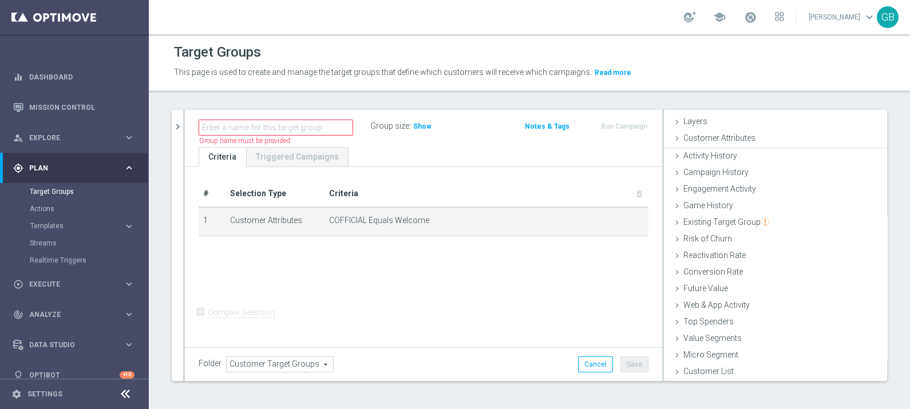
scroll to position [39, 0]
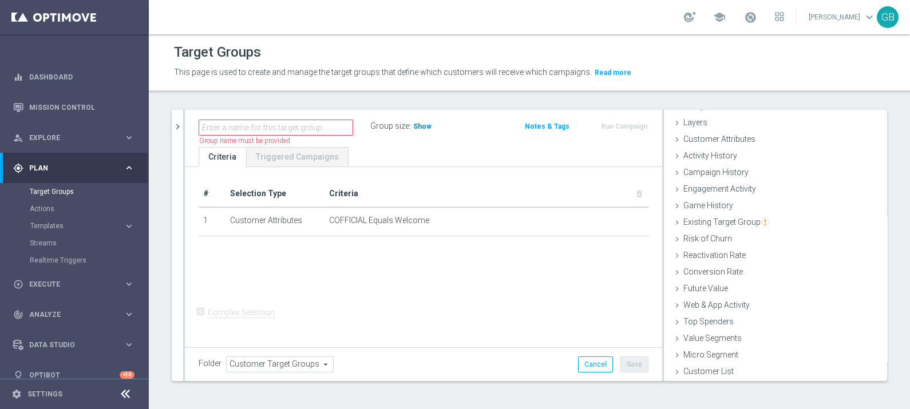
click at [419, 127] on span "Show" at bounding box center [422, 127] width 18 height 8
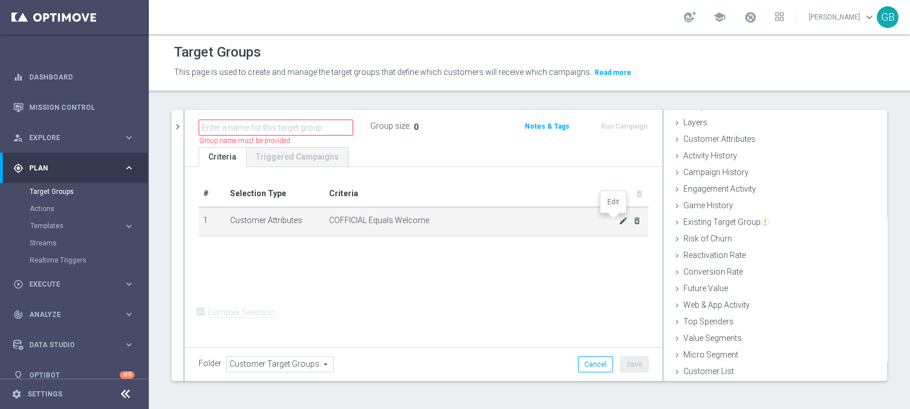
click at [619, 217] on icon "mode_edit" at bounding box center [623, 220] width 9 height 9
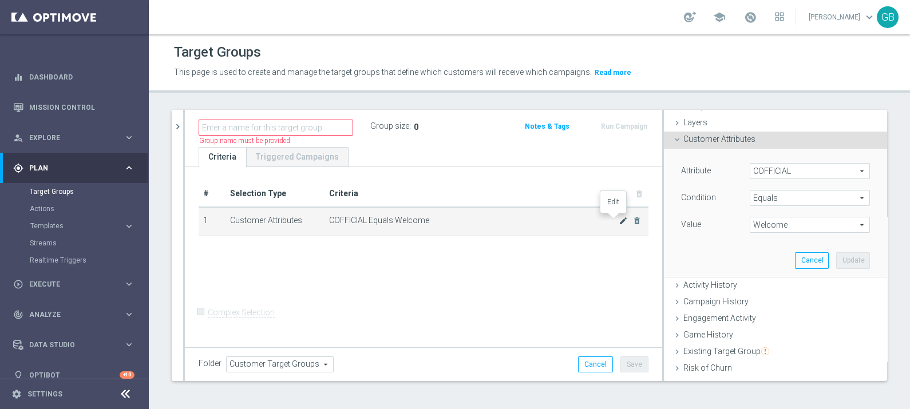
scroll to position [57, 0]
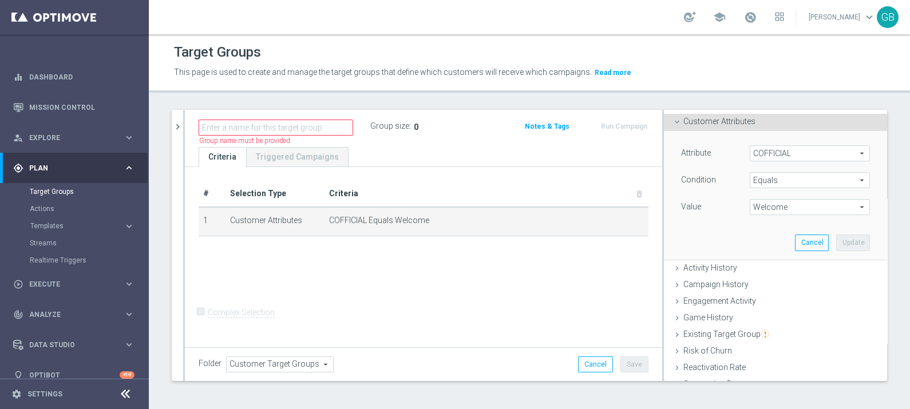
click at [764, 203] on span "Welcome" at bounding box center [810, 207] width 119 height 15
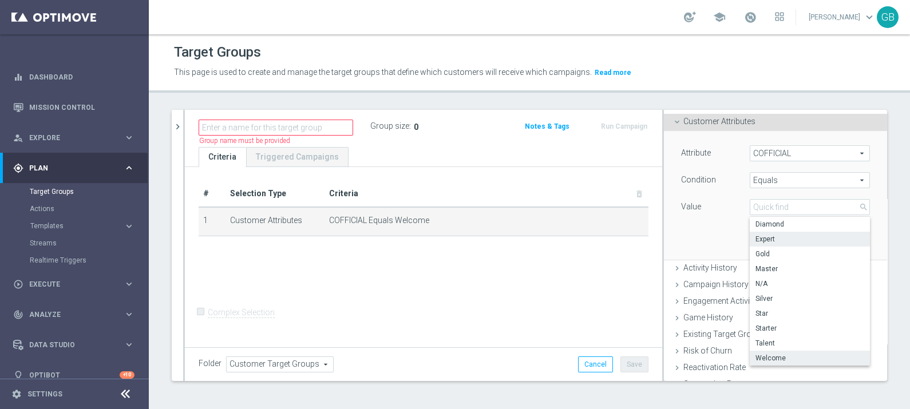
click at [764, 235] on span "Expert" at bounding box center [810, 239] width 109 height 9
type input "Expert"
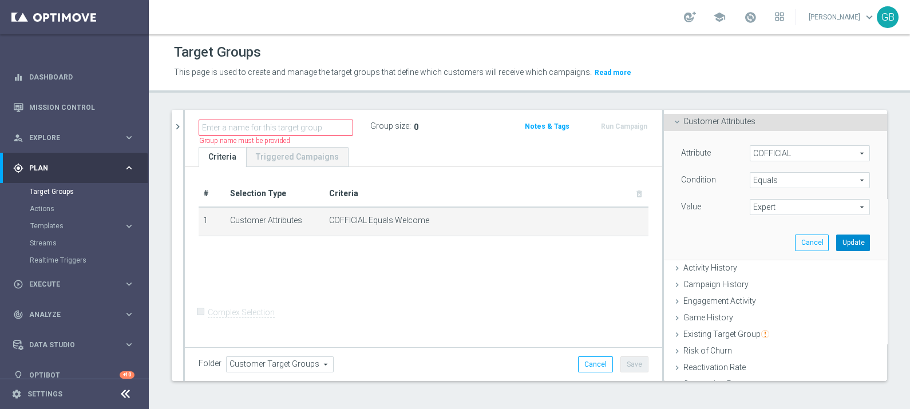
click at [837, 241] on button "Update" at bounding box center [854, 243] width 34 height 16
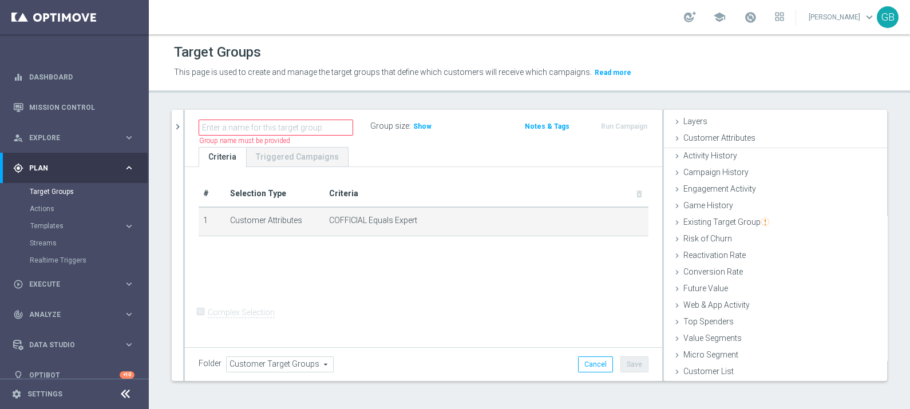
scroll to position [39, 0]
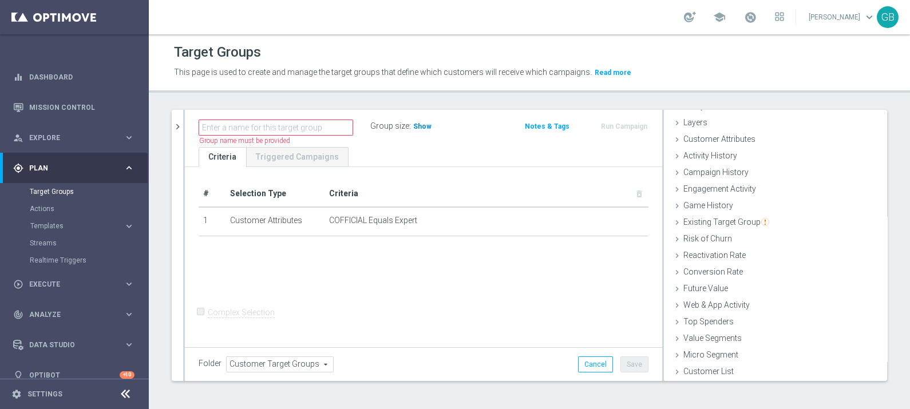
click at [414, 124] on span "Show" at bounding box center [422, 127] width 18 height 8
click at [707, 138] on span "Customer Attributes" at bounding box center [720, 139] width 72 height 9
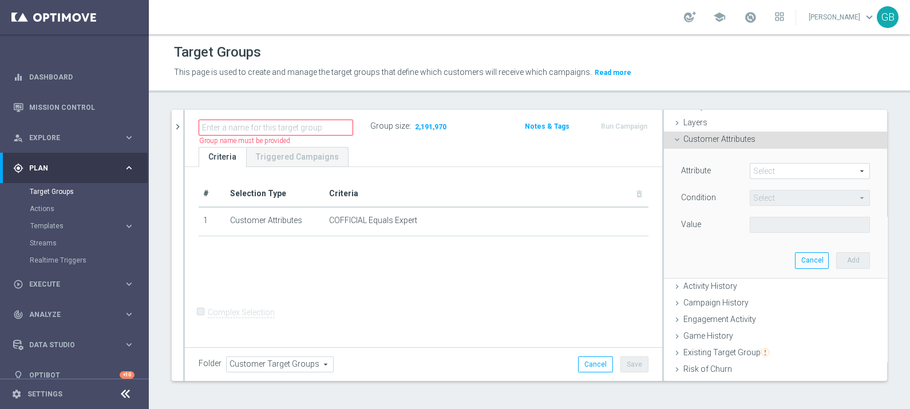
scroll to position [57, 0]
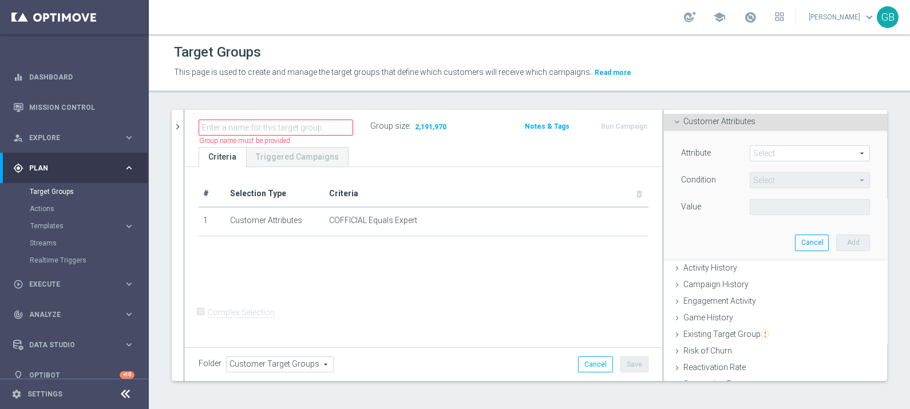
click at [759, 153] on span at bounding box center [810, 153] width 119 height 15
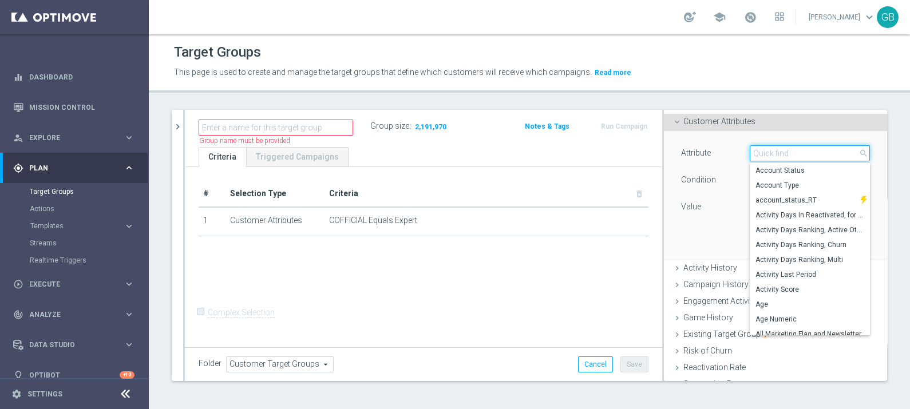
click at [759, 153] on input "search" at bounding box center [810, 153] width 120 height 16
type input "c"
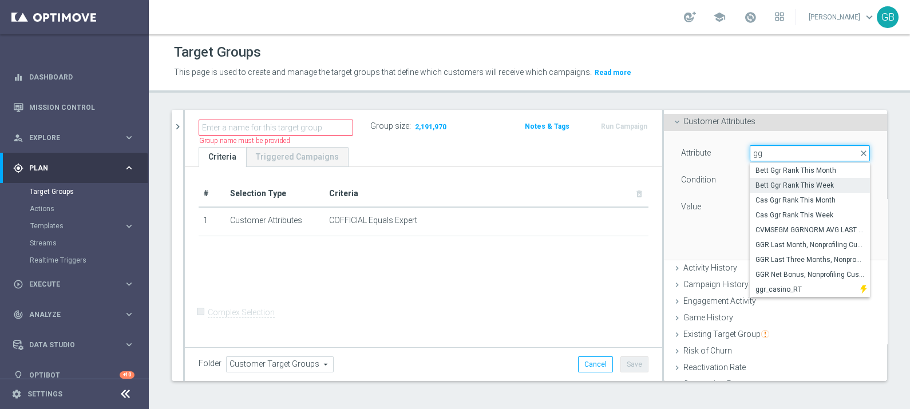
type input "g"
type input "lol"
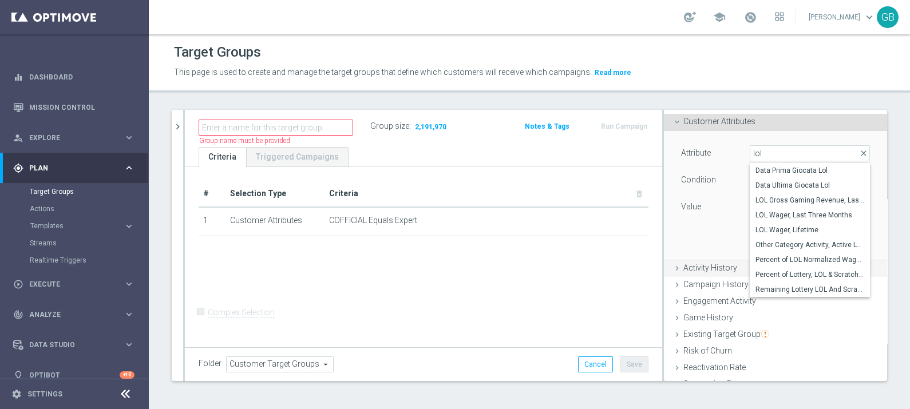
click at [704, 267] on span "Activity History" at bounding box center [711, 267] width 54 height 9
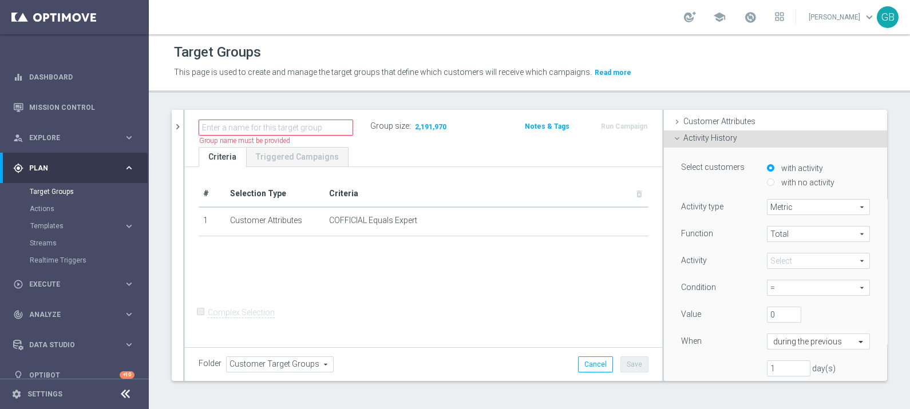
click at [779, 258] on span at bounding box center [819, 261] width 102 height 15
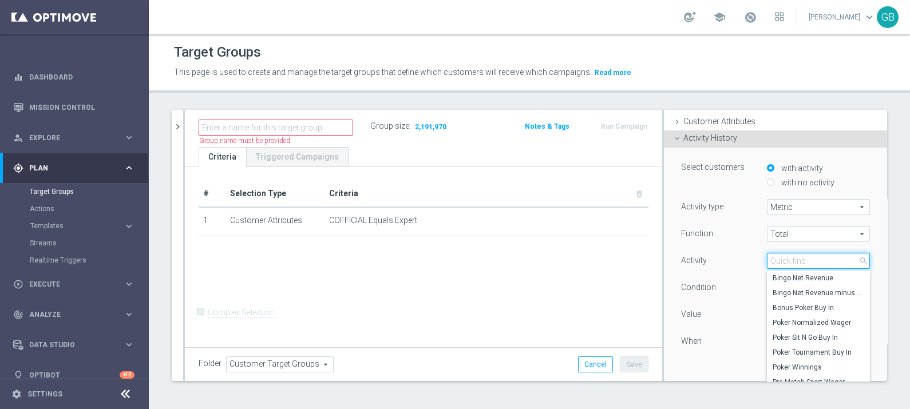
click at [779, 258] on input "search" at bounding box center [818, 261] width 103 height 16
type input "lol"
click at [859, 260] on span "close" at bounding box center [863, 261] width 9 height 9
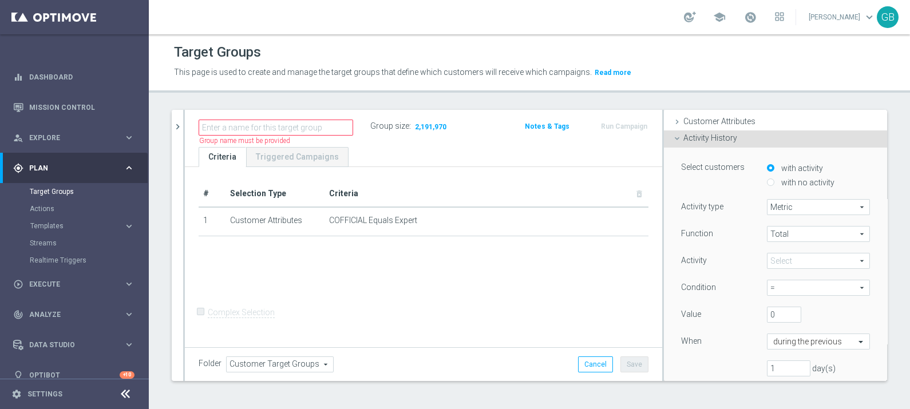
click at [728, 142] on div "Activity History done" at bounding box center [775, 139] width 223 height 17
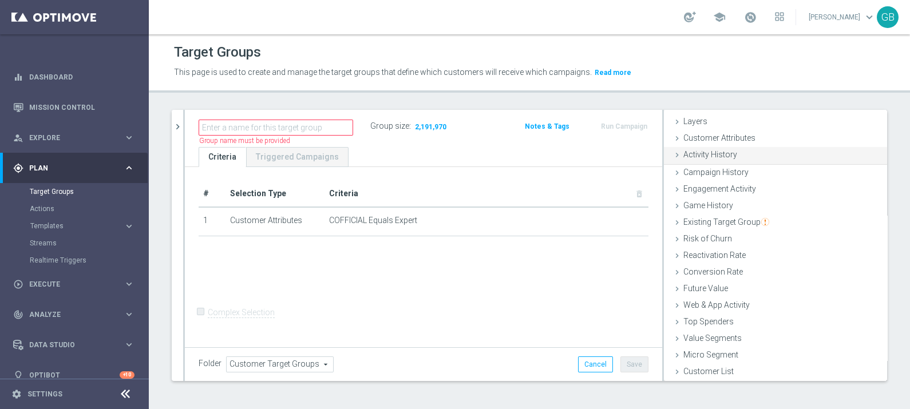
scroll to position [39, 0]
click at [717, 137] on span "Customer Attributes" at bounding box center [720, 139] width 72 height 9
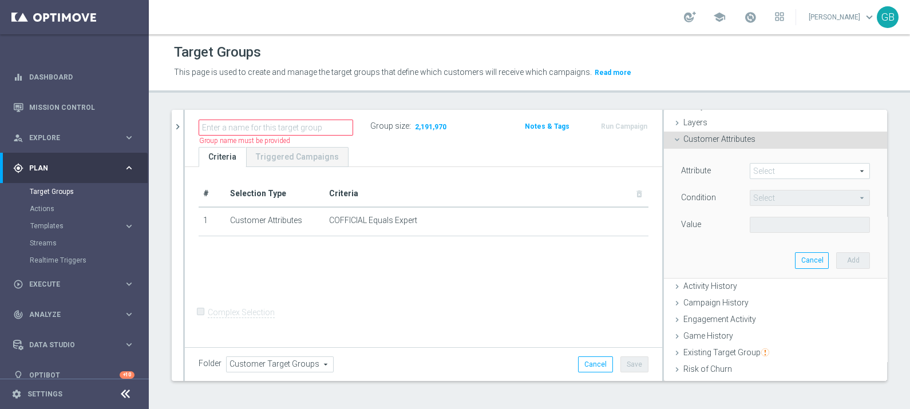
scroll to position [57, 0]
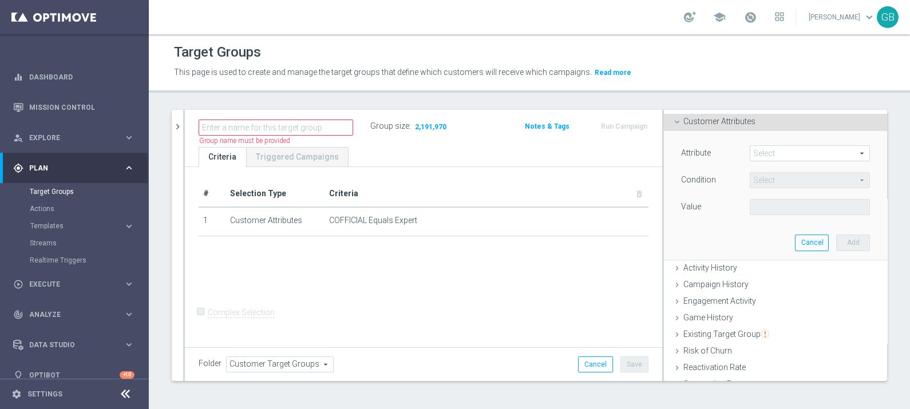
click at [721, 121] on span "Customer Attributes" at bounding box center [720, 121] width 72 height 9
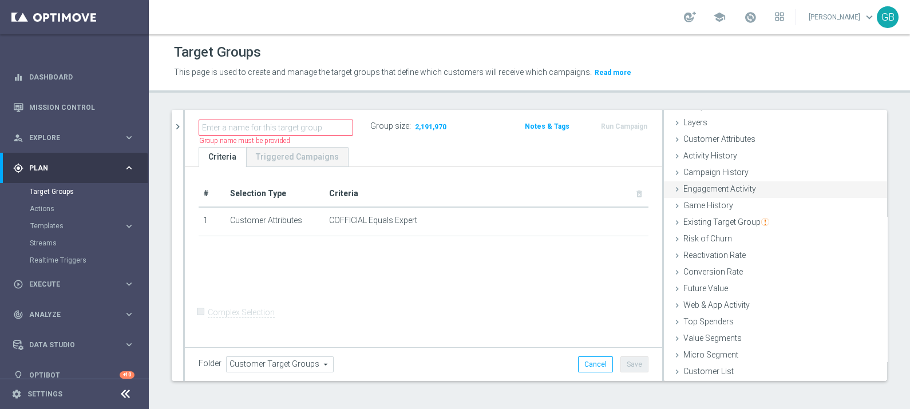
scroll to position [0, 0]
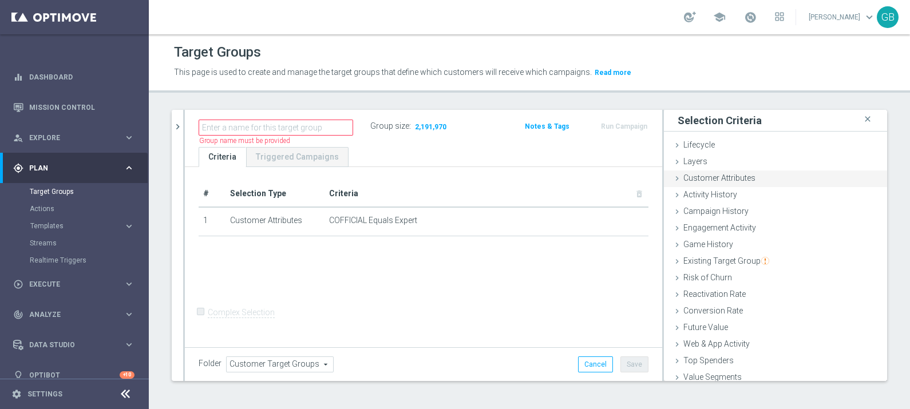
click at [744, 177] on div "Customer Attributes done selection updated" at bounding box center [775, 179] width 223 height 17
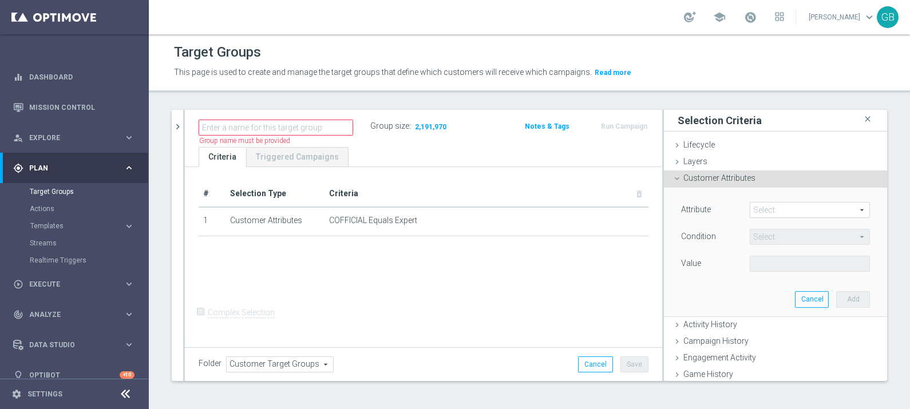
click at [744, 177] on div "Customer Attributes done selection updated" at bounding box center [775, 179] width 223 height 17
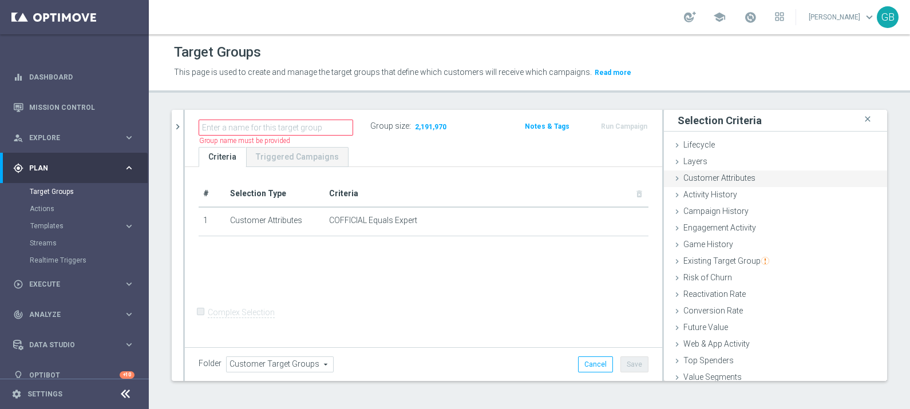
click at [735, 179] on span "Customer Attributes" at bounding box center [720, 177] width 72 height 9
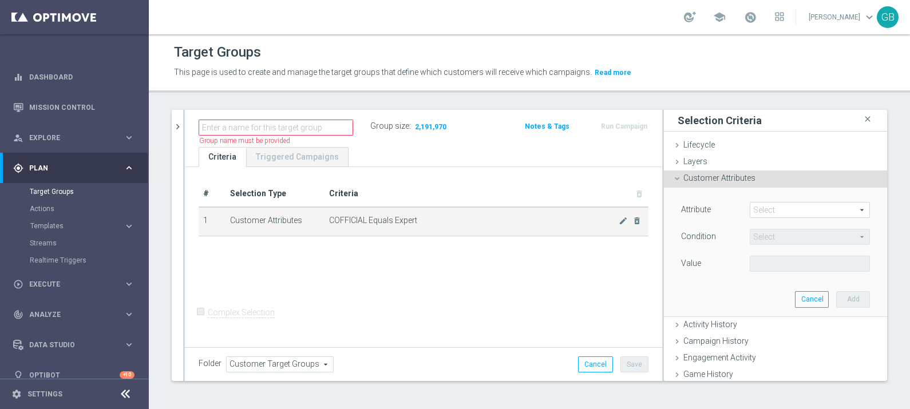
click at [611, 225] on td "COFFICIAL Equals Expert mode_edit delete_forever" at bounding box center [487, 221] width 324 height 29
click at [619, 219] on icon "mode_edit" at bounding box center [623, 220] width 9 height 9
click at [751, 264] on span "Expert" at bounding box center [810, 264] width 119 height 15
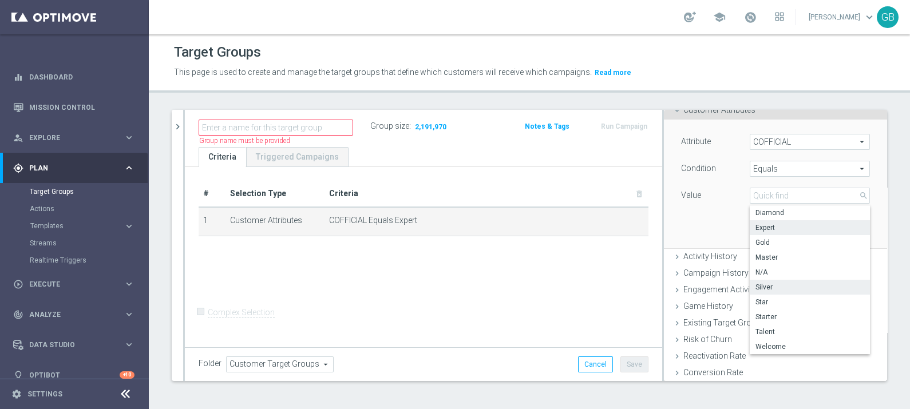
scroll to position [70, 0]
click at [756, 314] on span "Starter" at bounding box center [810, 315] width 109 height 9
type input "Starter"
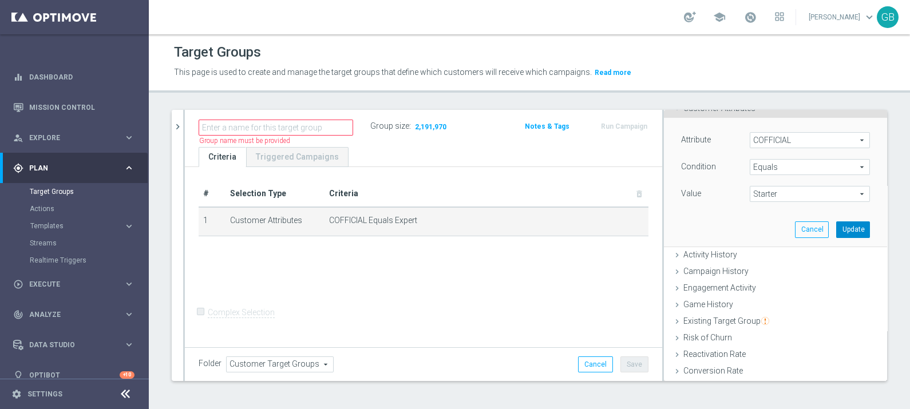
click at [837, 222] on button "Update" at bounding box center [854, 230] width 34 height 16
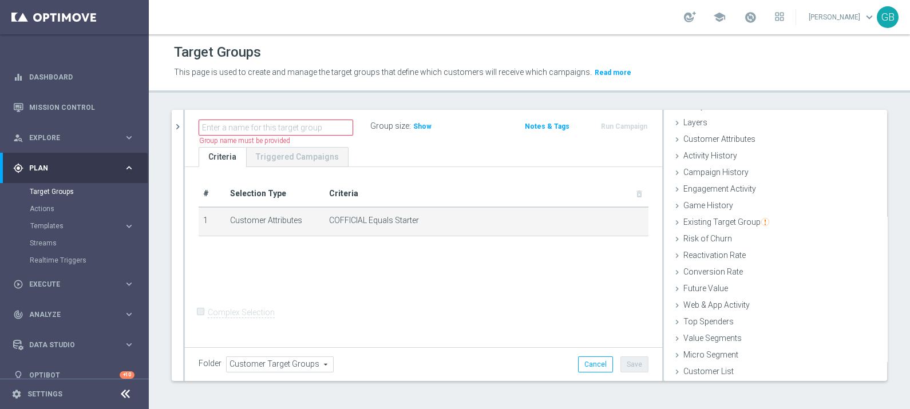
scroll to position [39, 0]
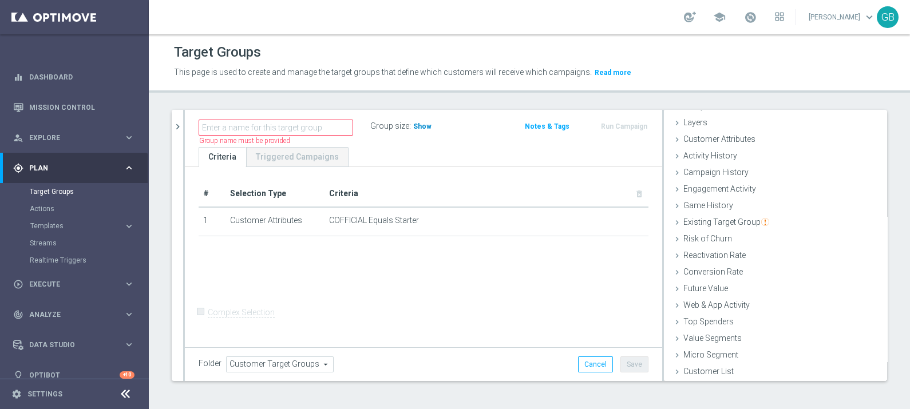
click at [419, 124] on span "Show" at bounding box center [422, 127] width 18 height 8
